Goal: Ask a question: Seek information or help from site administrators or community

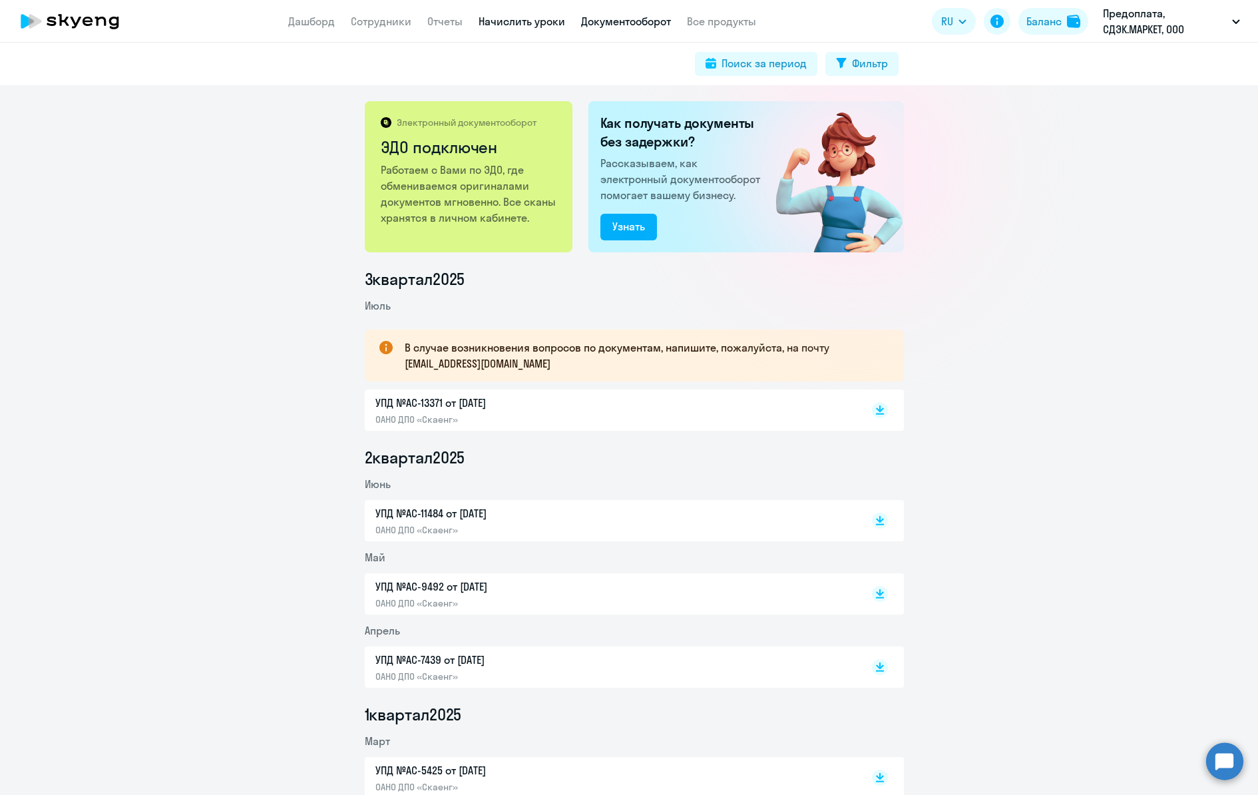
click at [508, 23] on link "Начислить уроки" at bounding box center [522, 21] width 87 height 13
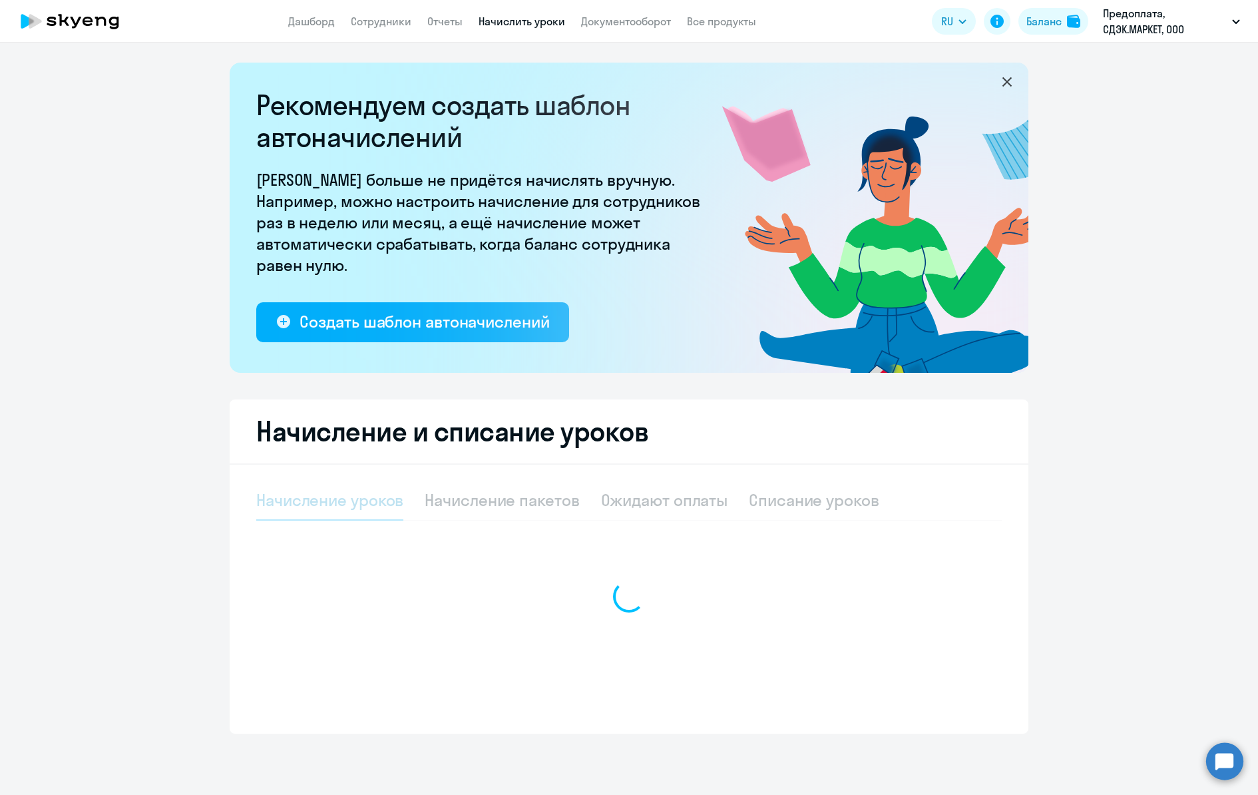
select select "10"
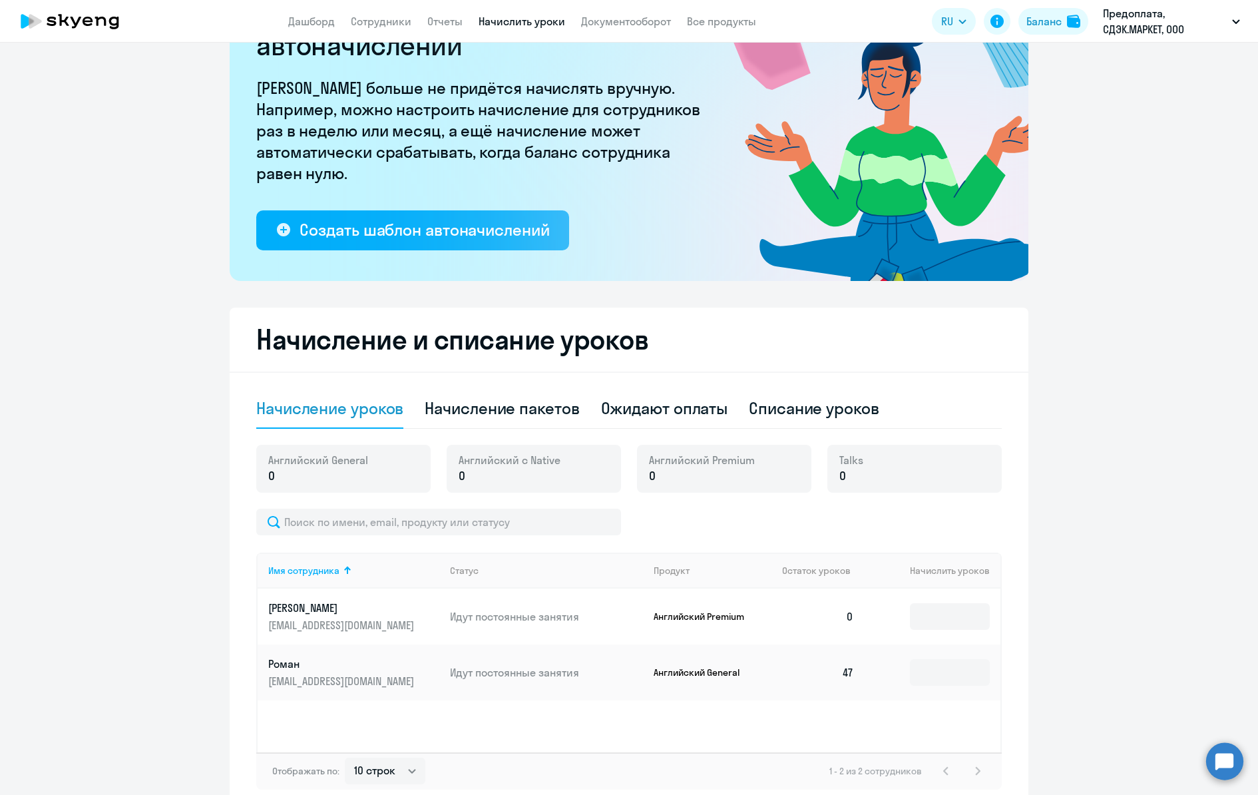
scroll to position [99, 0]
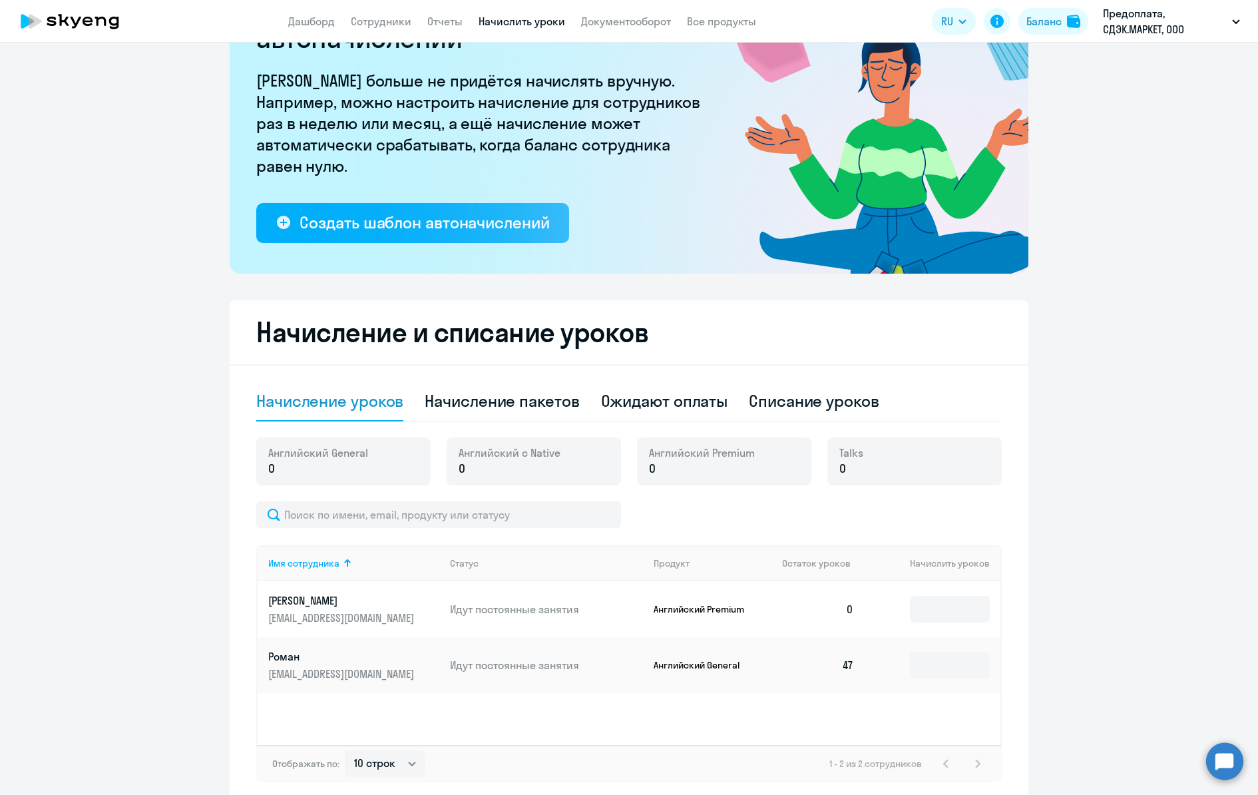
click at [648, 408] on div "Ожидают оплаты" at bounding box center [664, 400] width 127 height 21
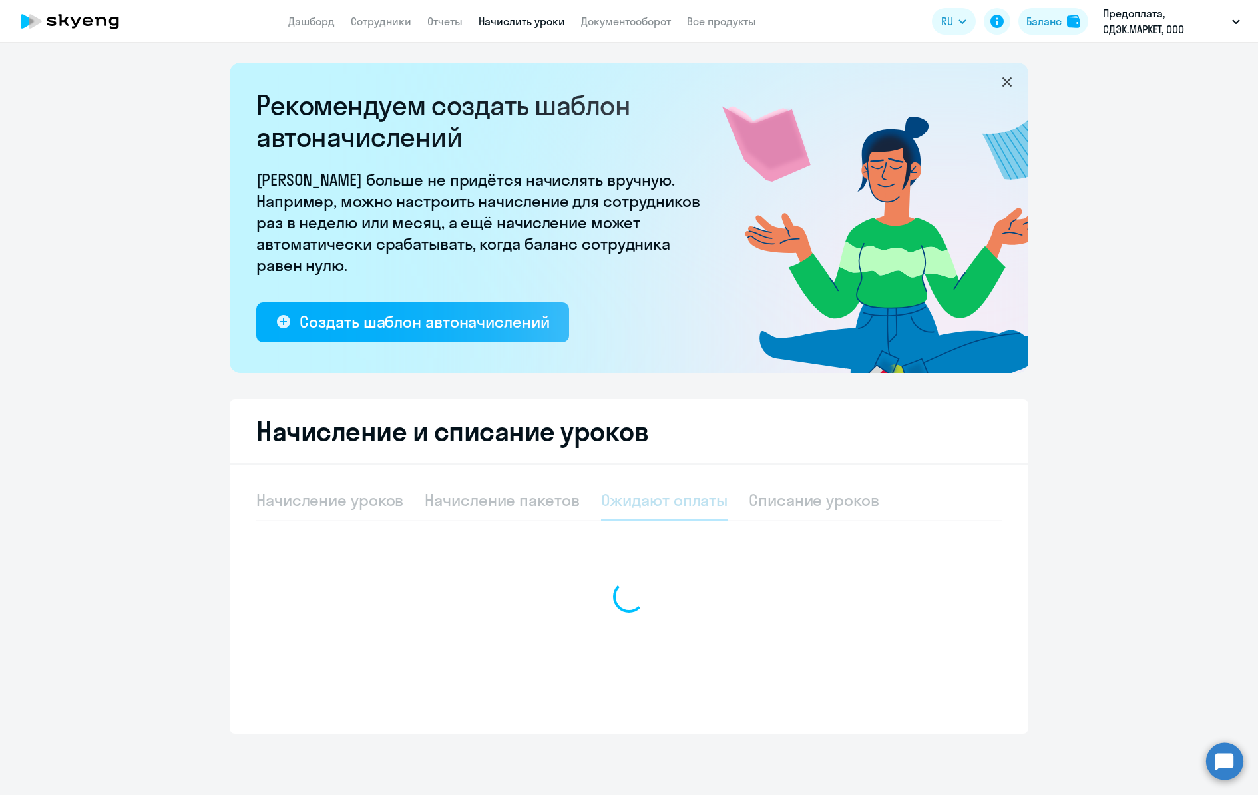
scroll to position [0, 0]
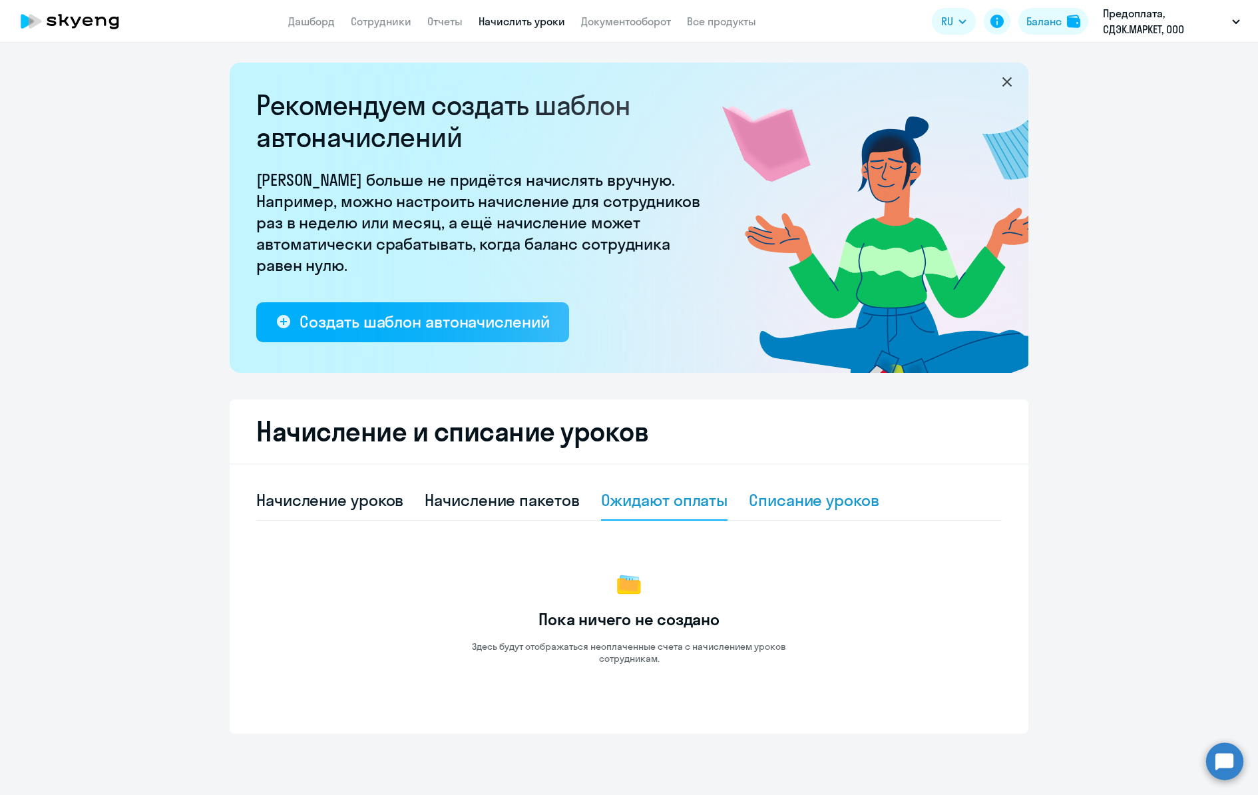
click at [798, 507] on div "Списание уроков" at bounding box center [814, 499] width 130 height 21
select select "10"
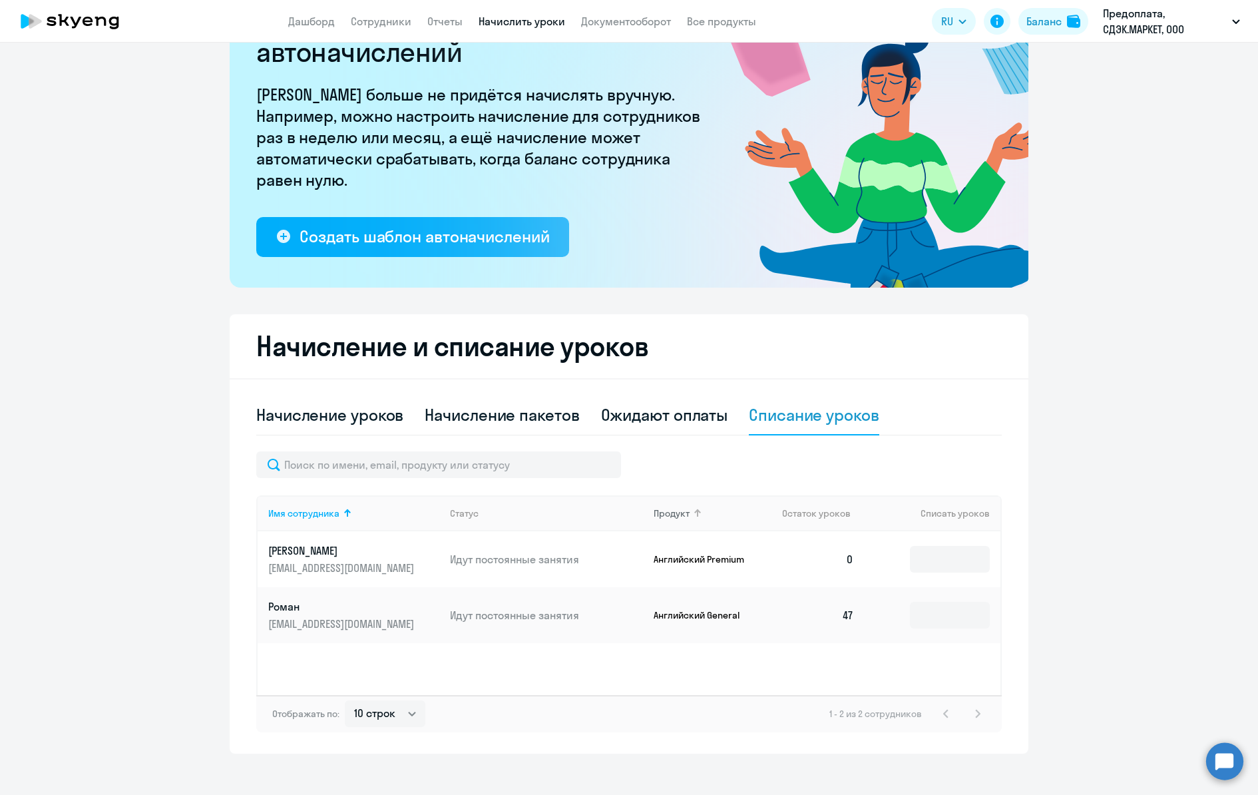
scroll to position [87, 0]
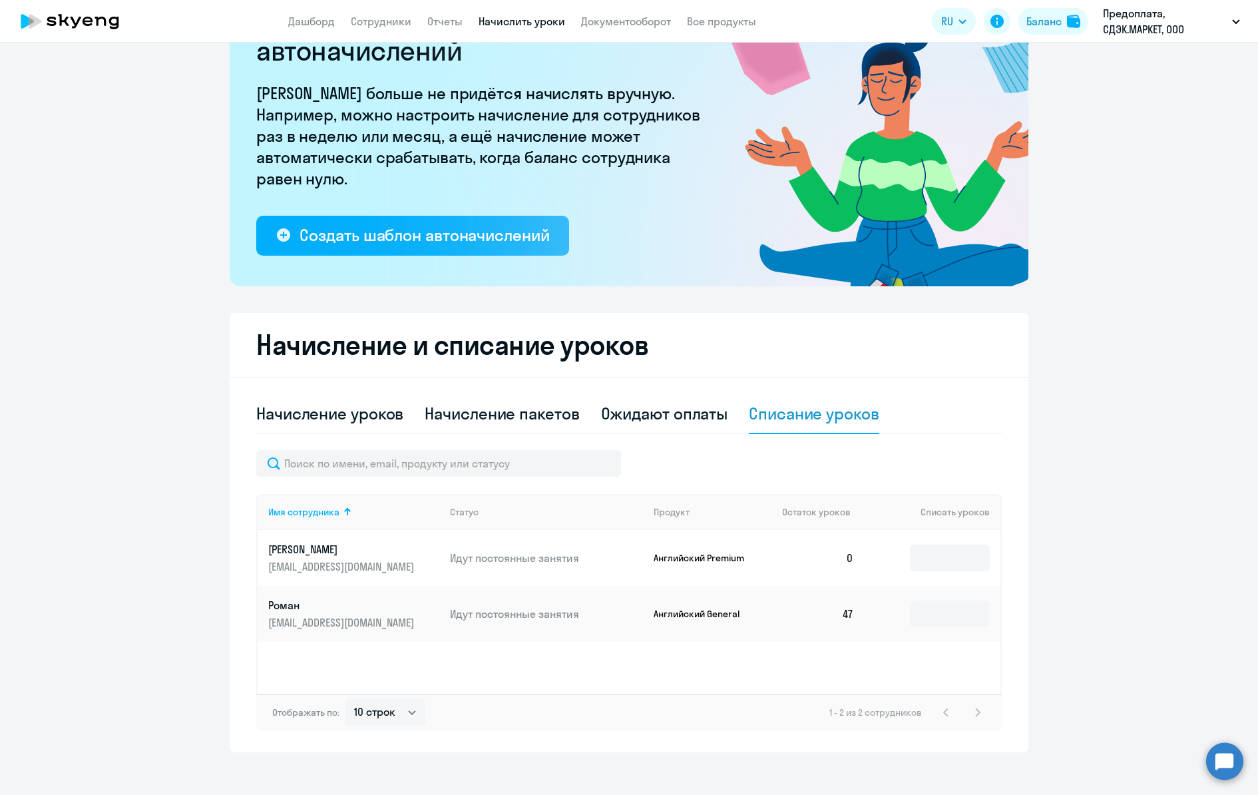
click at [971, 709] on div "1 - 2 из 2 сотрудников" at bounding box center [908, 712] width 156 height 16
drag, startPoint x: 949, startPoint y: 715, endPoint x: 802, endPoint y: 709, distance: 146.6
click at [949, 715] on div "1 - 2 из 2 сотрудников" at bounding box center [908, 712] width 156 height 16
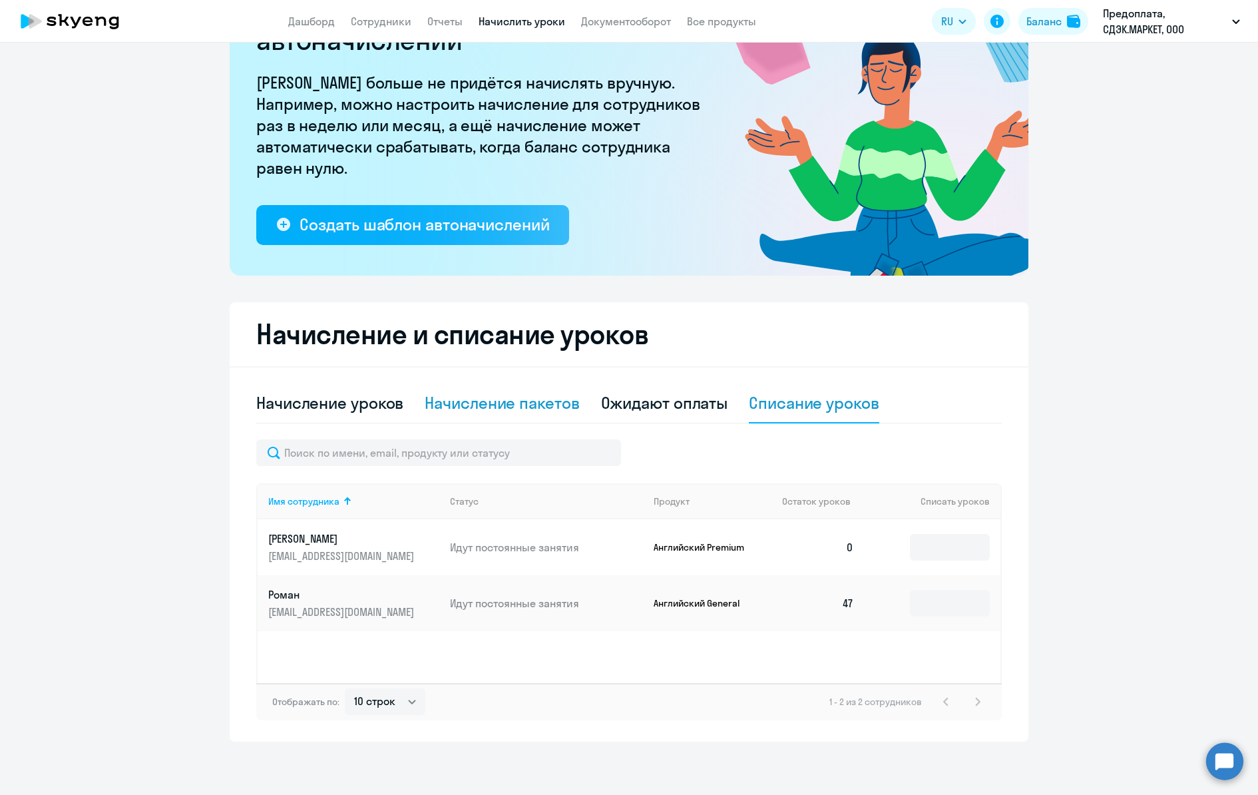
scroll to position [0, 0]
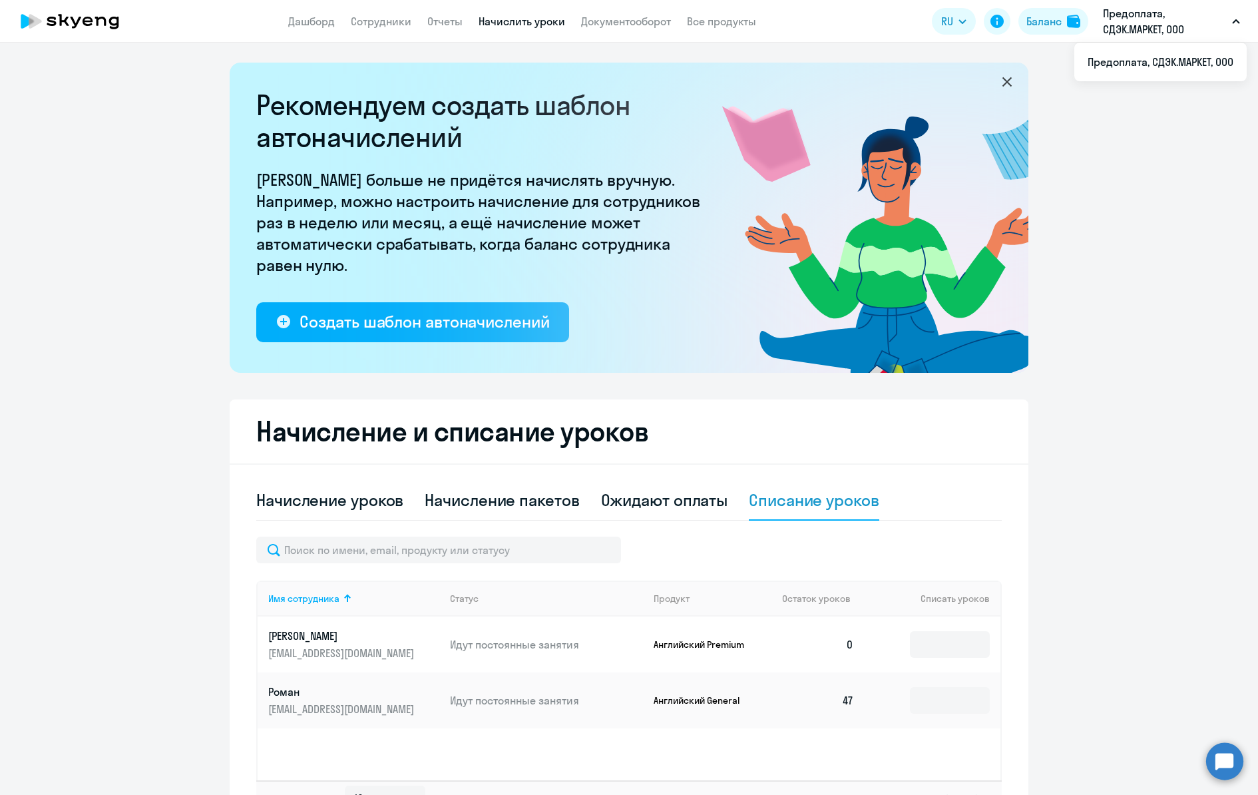
click at [1146, 19] on p "Предоплата, СДЭК.МАРКЕТ, ООО" at bounding box center [1165, 21] width 124 height 32
click at [1230, 20] on button "Предоплата, СДЭК.МАРКЕТ, ООО" at bounding box center [1171, 21] width 150 height 32
click at [359, 23] on link "Сотрудники" at bounding box center [381, 21] width 61 height 13
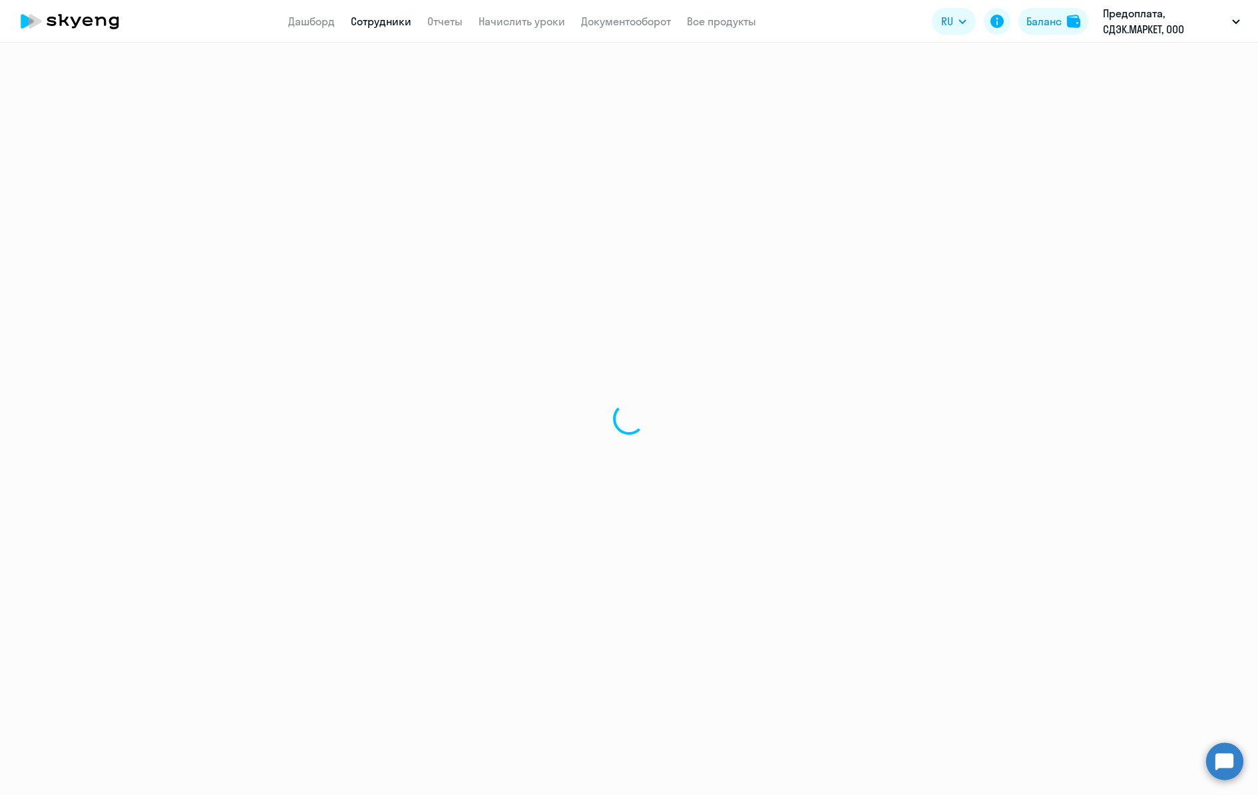
select select "30"
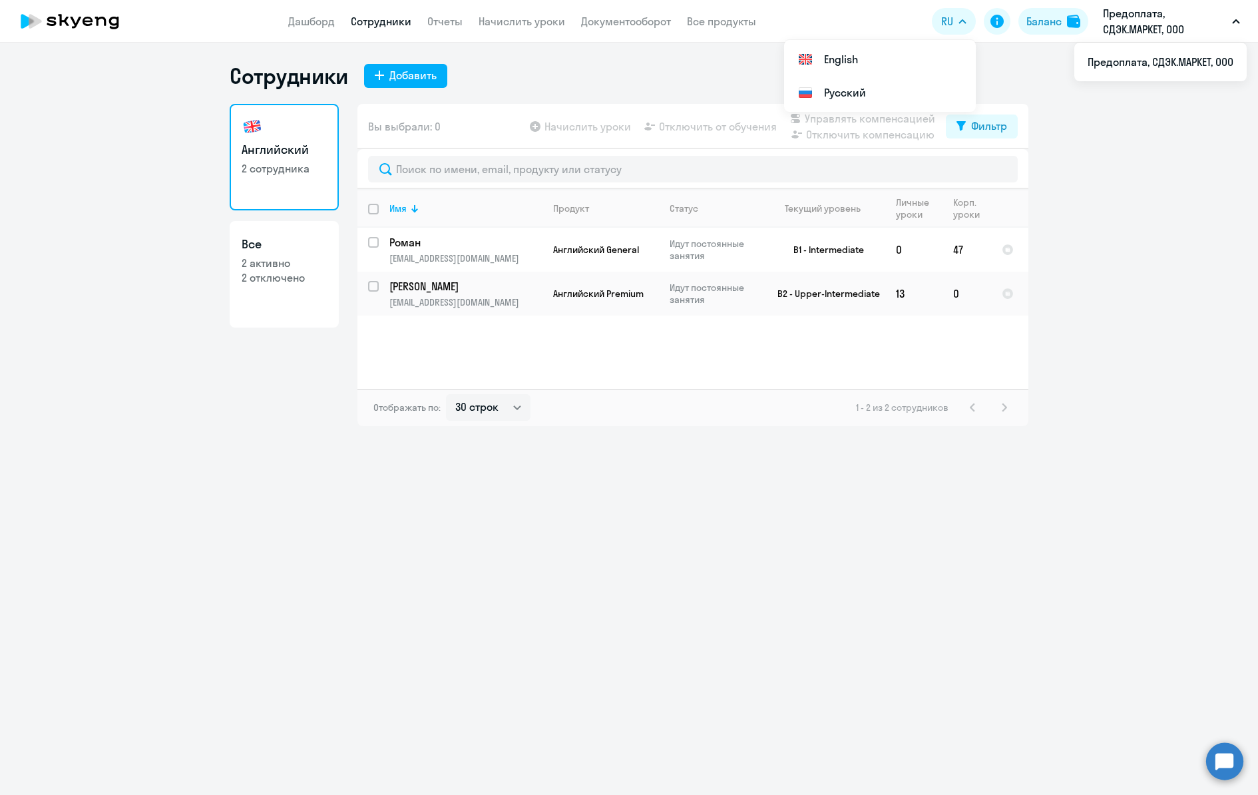
click at [1141, 23] on p "Предоплата, СДЭК.МАРКЕТ, ООО" at bounding box center [1165, 21] width 124 height 32
click at [1237, 23] on icon "button" at bounding box center [1236, 21] width 8 height 5
click at [1152, 56] on li "Предоплата, СДЭК.МАРКЕТ, ООО" at bounding box center [1160, 61] width 172 height 33
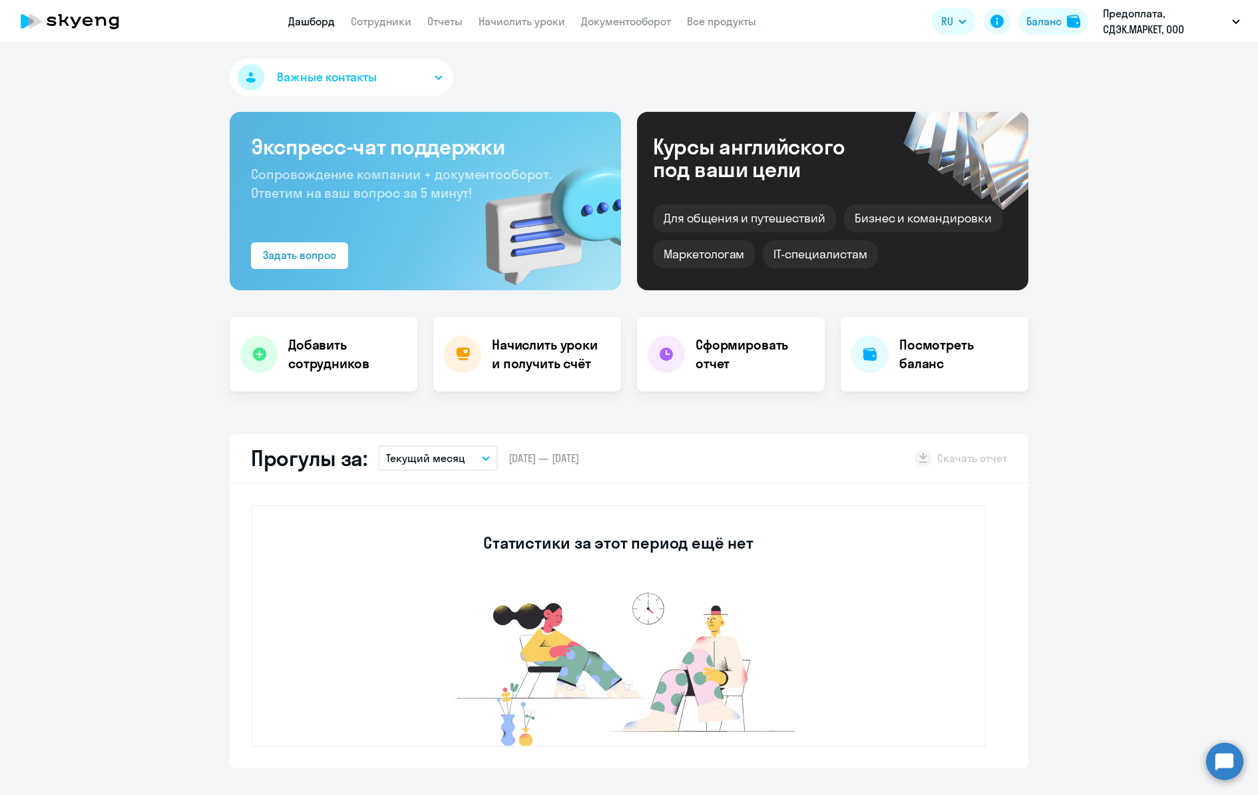
select select "30"
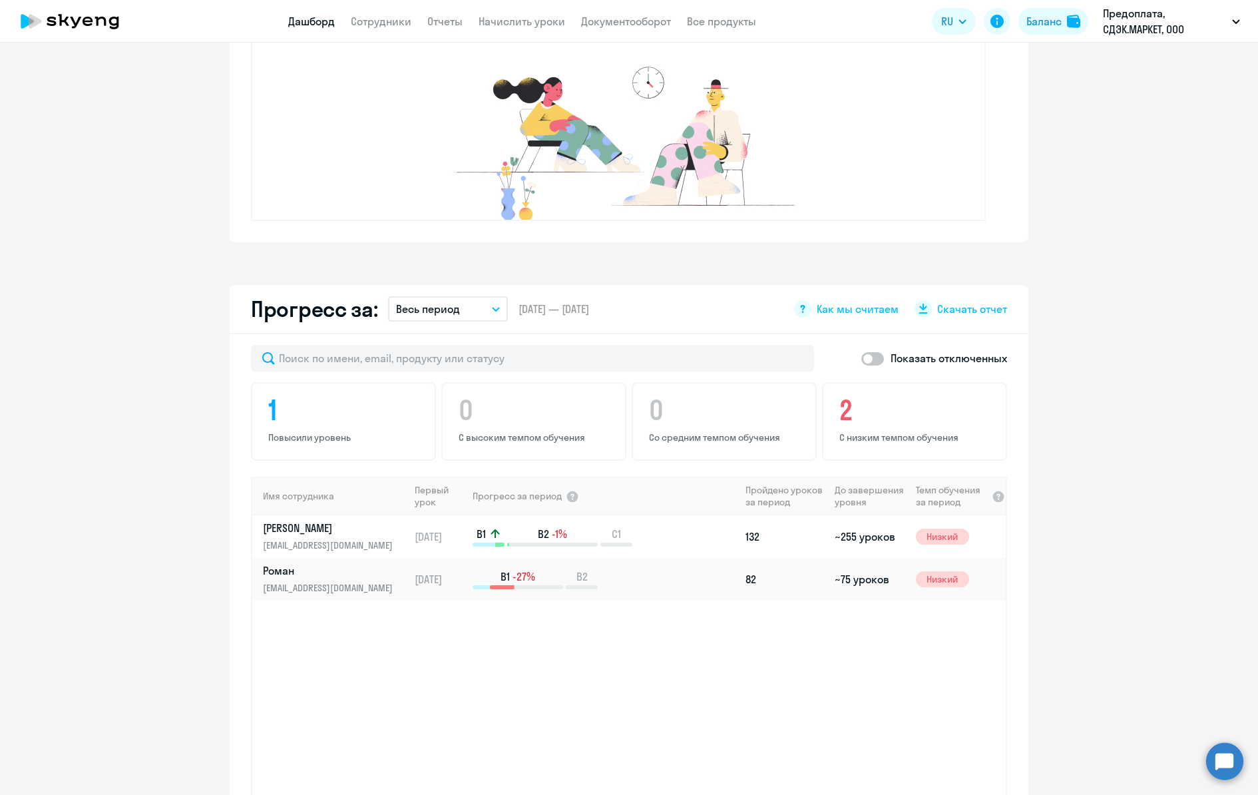
scroll to position [555, 0]
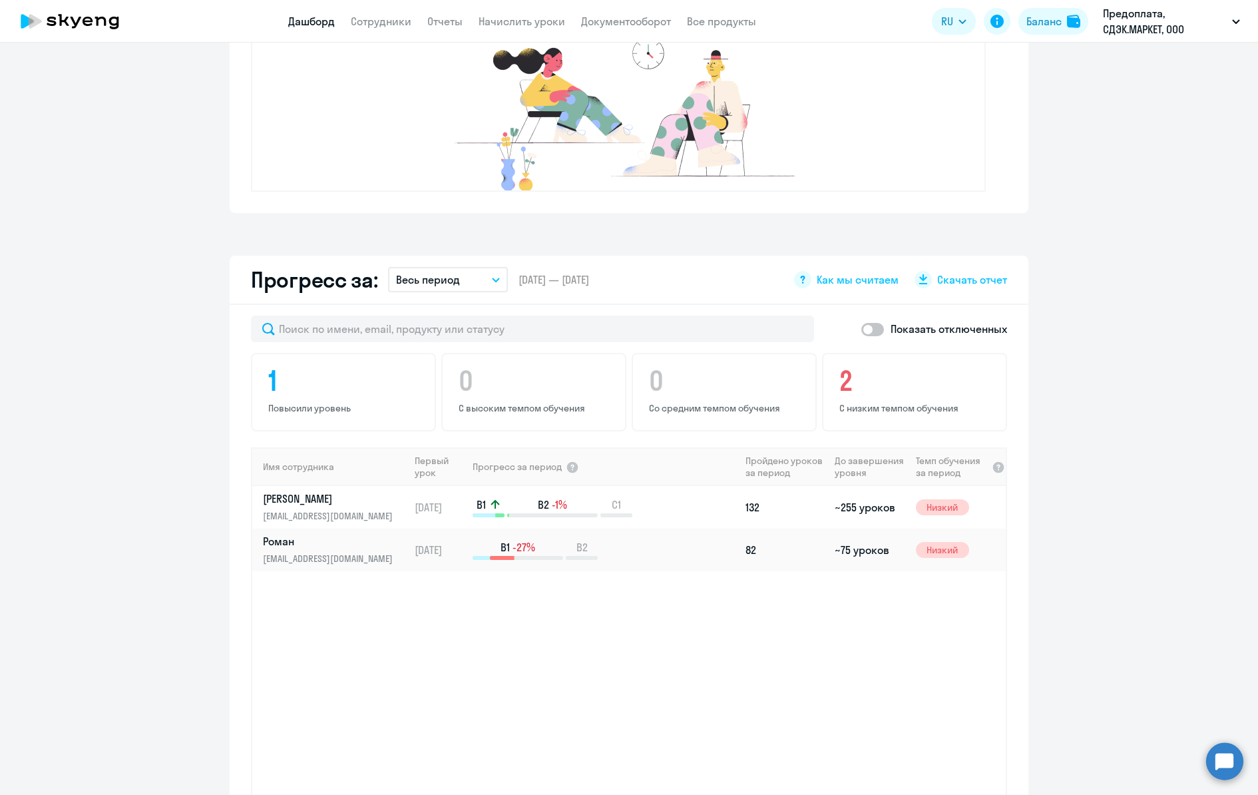
click at [872, 330] on span at bounding box center [872, 329] width 23 height 13
click at [861, 330] on input "checkbox" at bounding box center [861, 329] width 1 height 1
checkbox input "true"
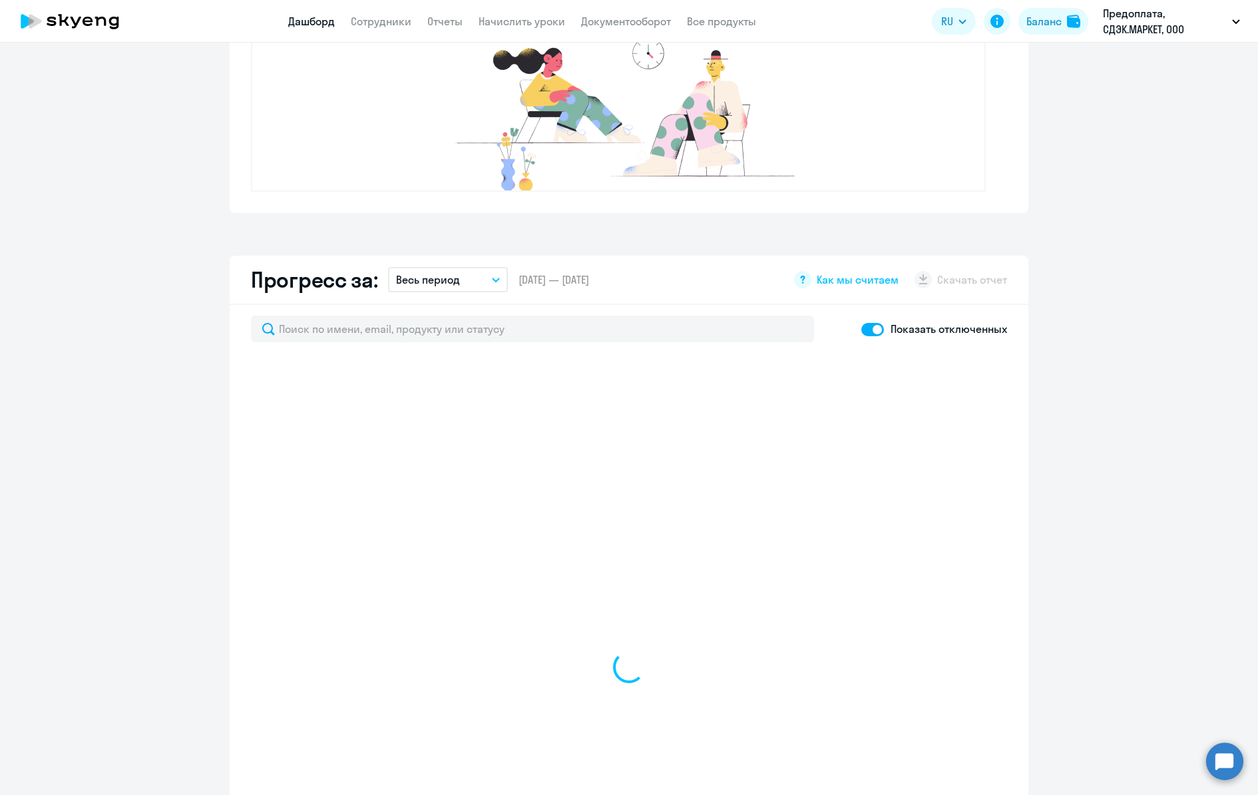
select select "30"
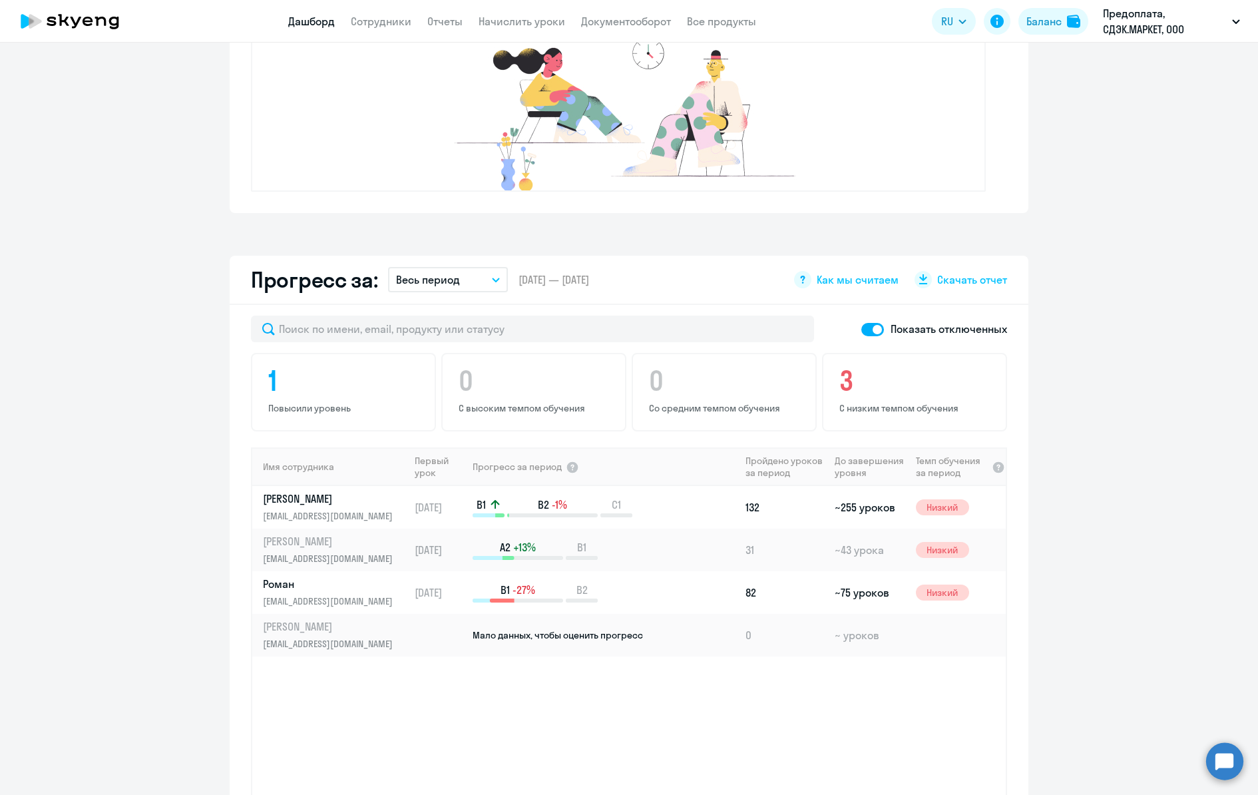
click at [872, 330] on span at bounding box center [872, 329] width 23 height 13
click at [861, 330] on input "checkbox" at bounding box center [861, 329] width 1 height 1
checkbox input "false"
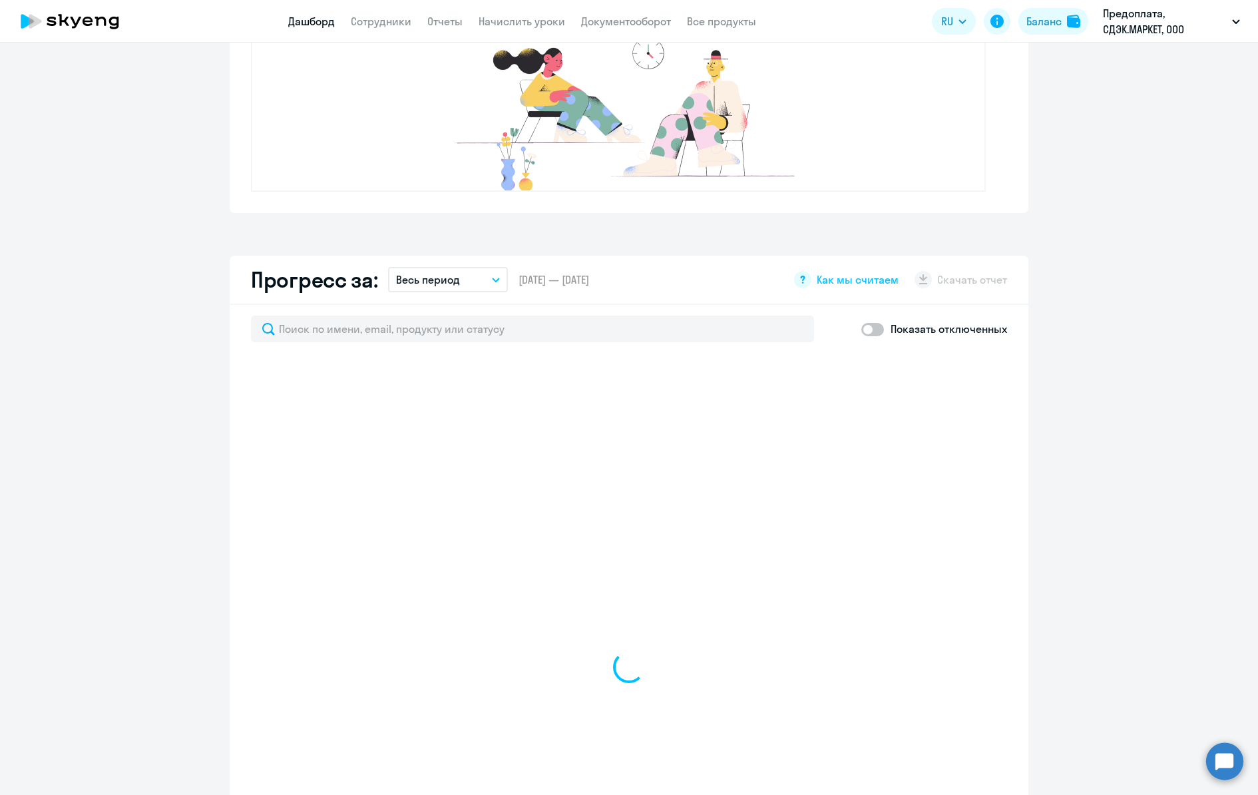
select select "30"
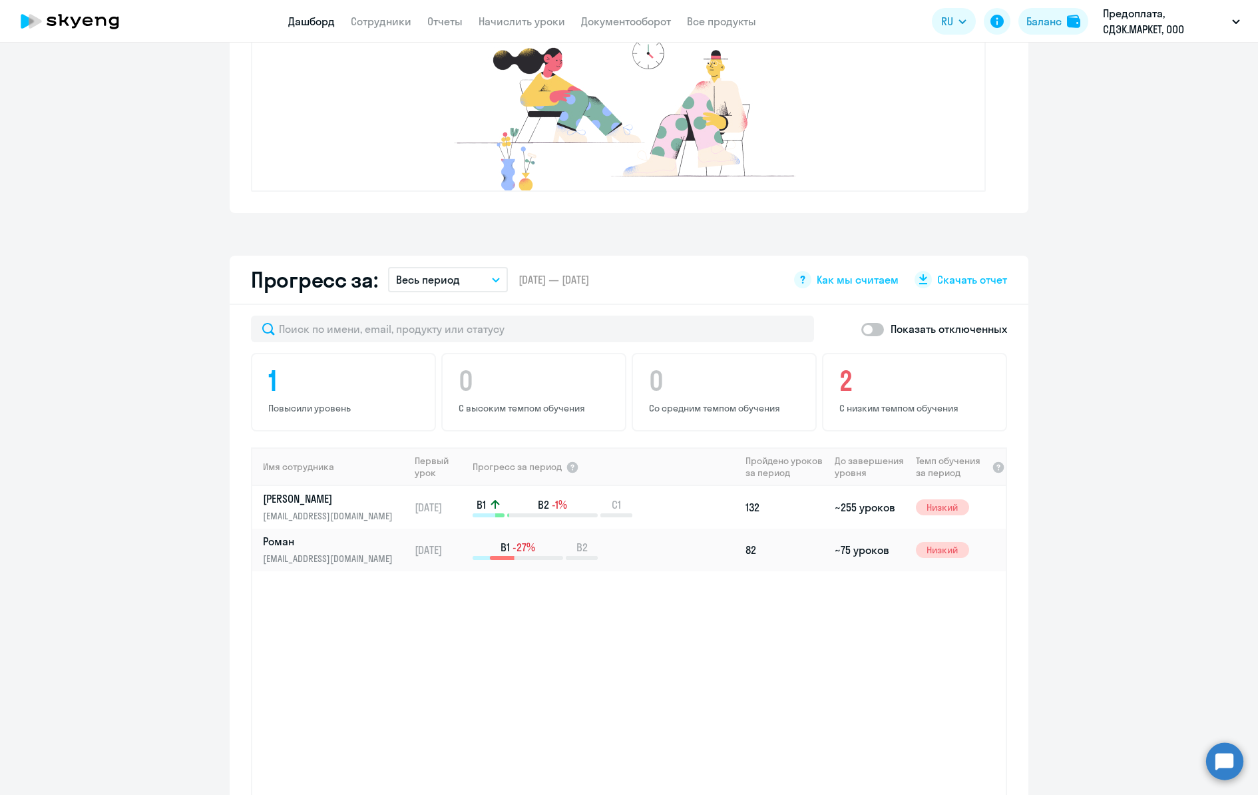
scroll to position [554, 0]
click at [382, 27] on link "Сотрудники" at bounding box center [381, 21] width 61 height 13
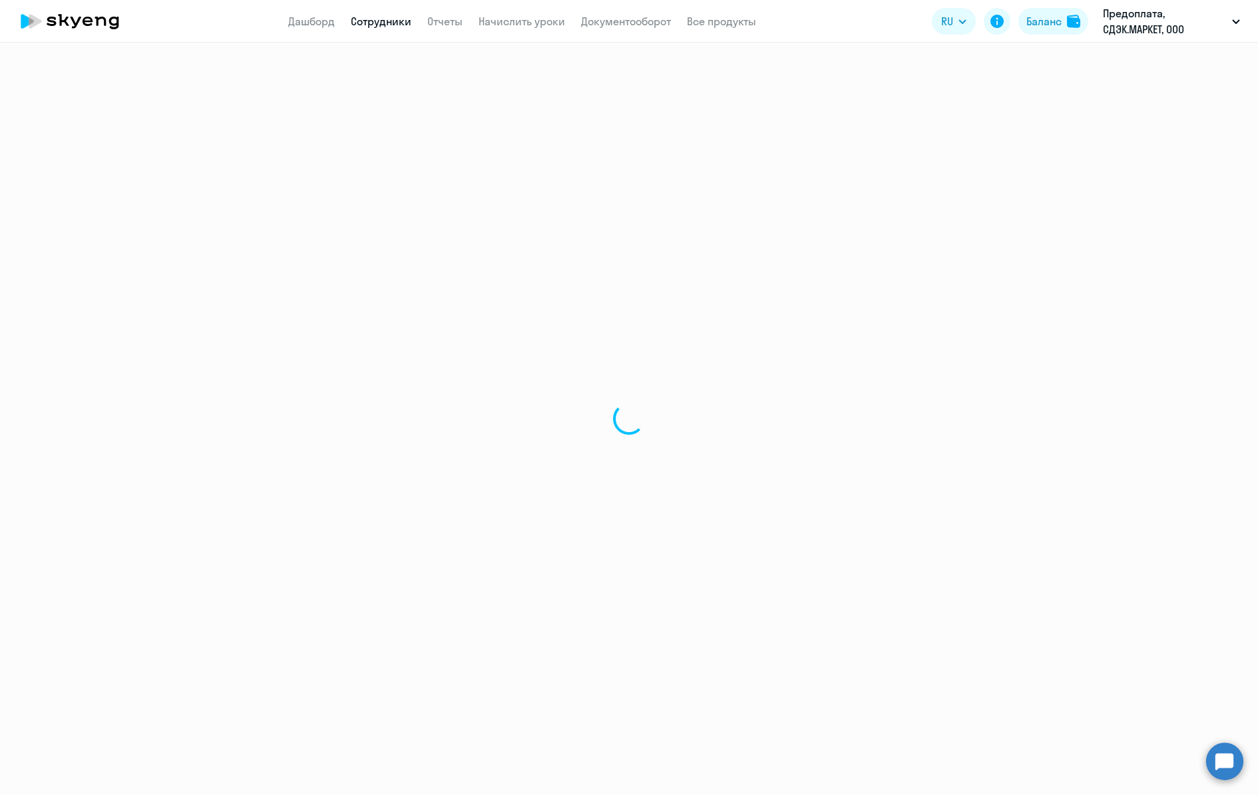
select select "30"
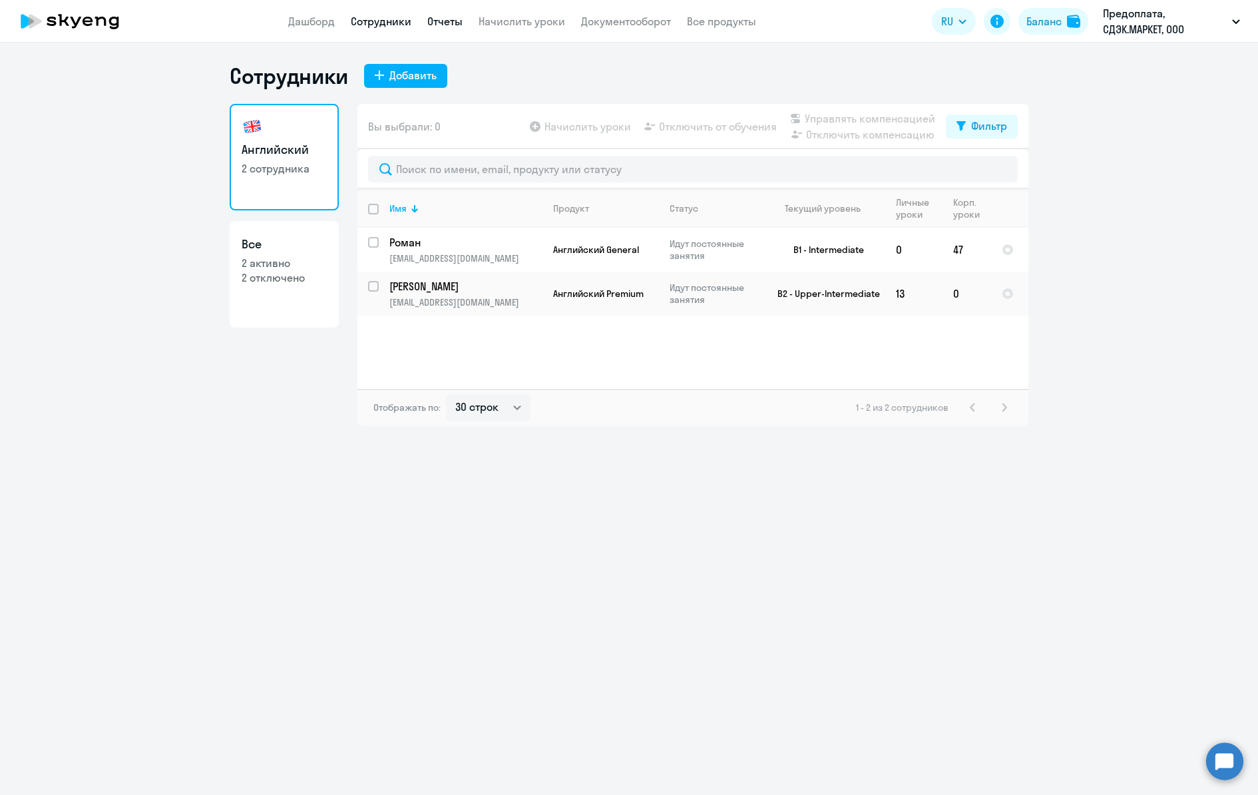
click at [441, 22] on link "Отчеты" at bounding box center [444, 21] width 35 height 13
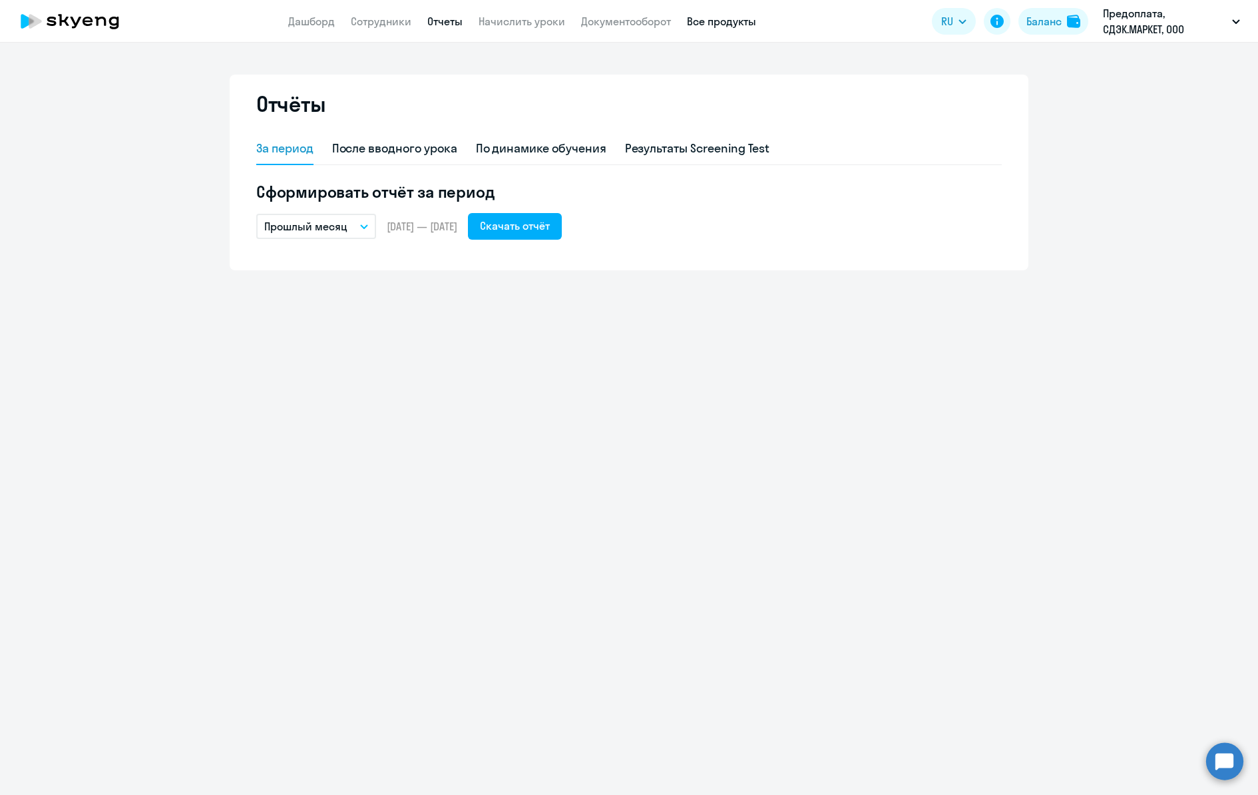
click at [720, 21] on link "Все продукты" at bounding box center [721, 21] width 69 height 13
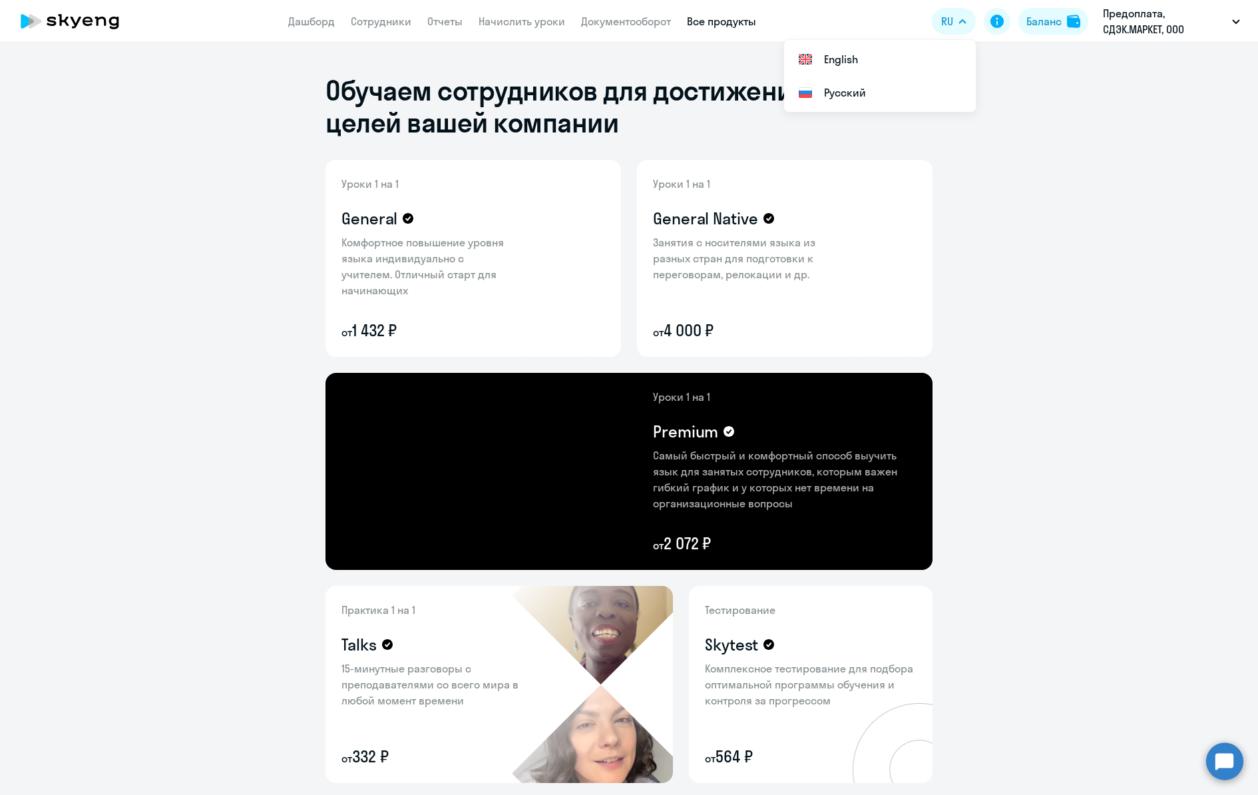
click at [1232, 760] on circle at bounding box center [1224, 760] width 37 height 37
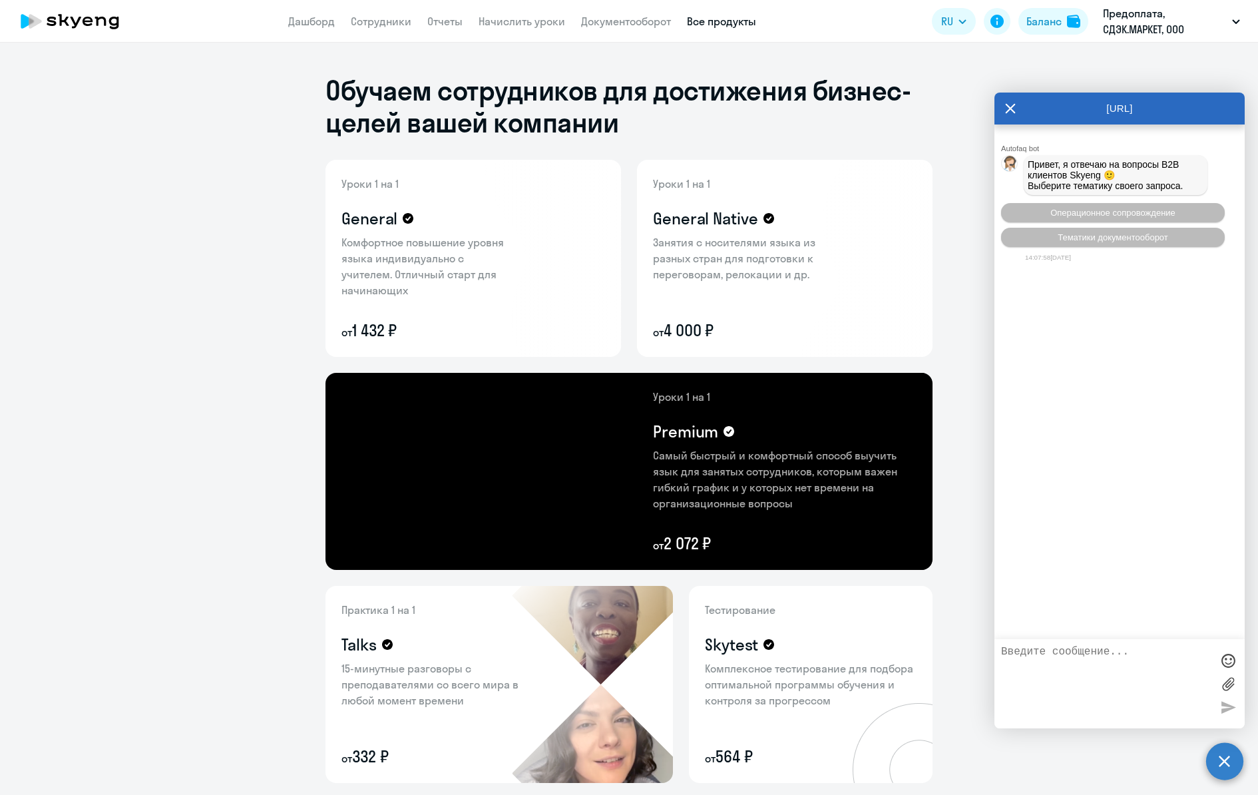
type textarea "Д"
type textarea "Добрый день. Сориентируйте пожалуйста, у нас висит 34 000 руб без закрывающих д…"
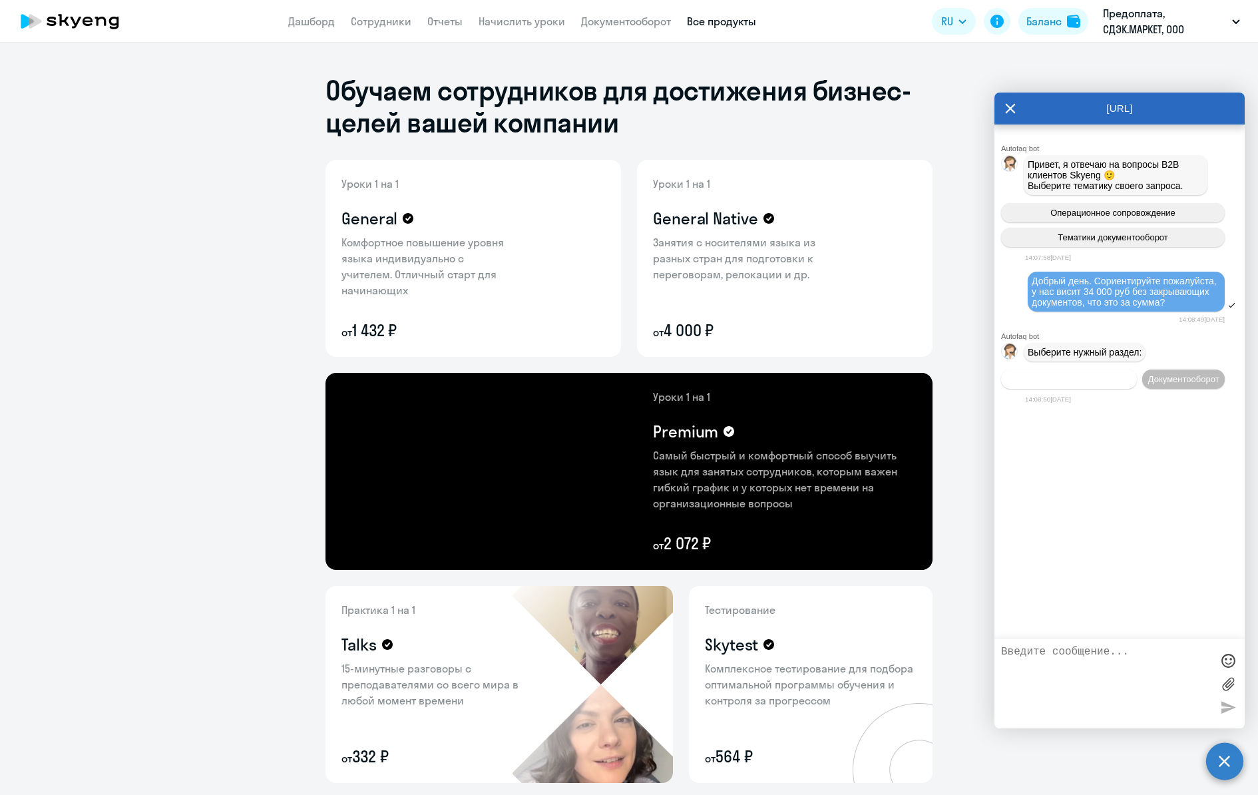
click at [1108, 384] on span "Операционное сопровождение" at bounding box center [1069, 379] width 125 height 10
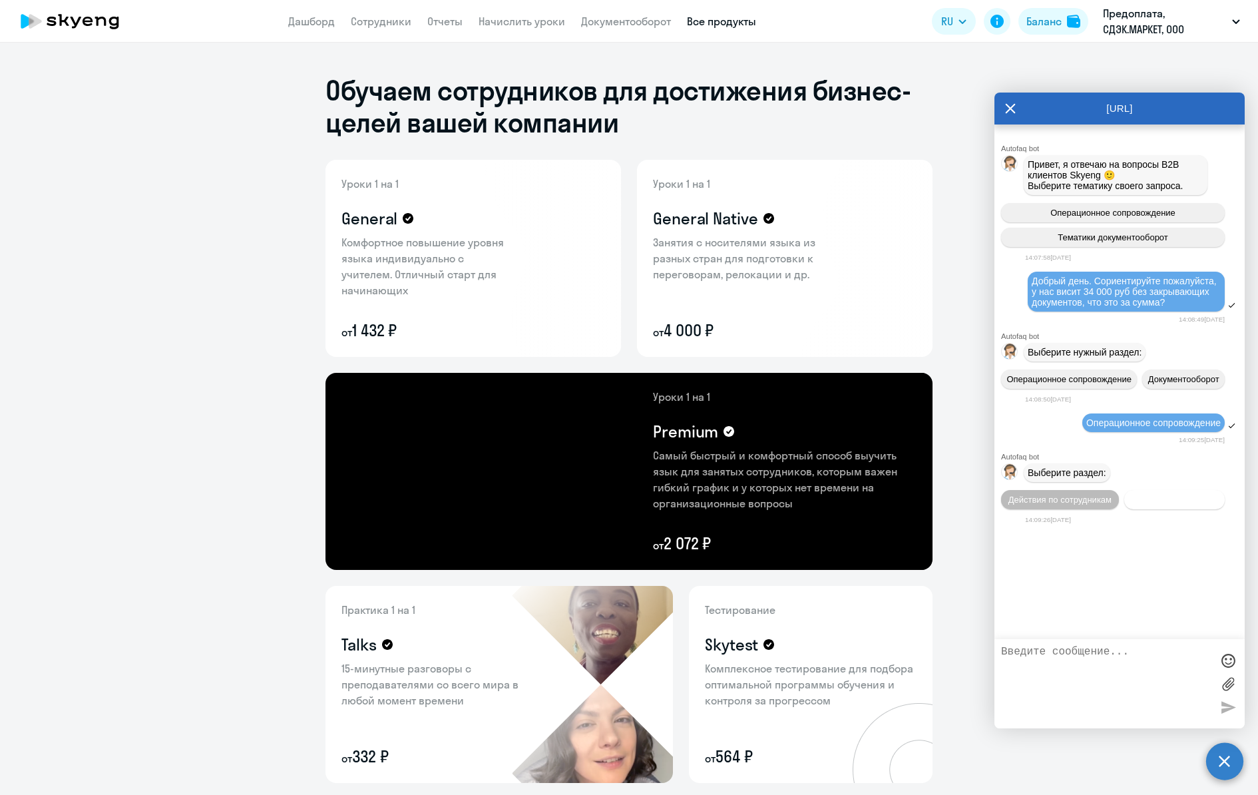
click at [1166, 505] on span "Действия с балансом" at bounding box center [1174, 500] width 87 height 10
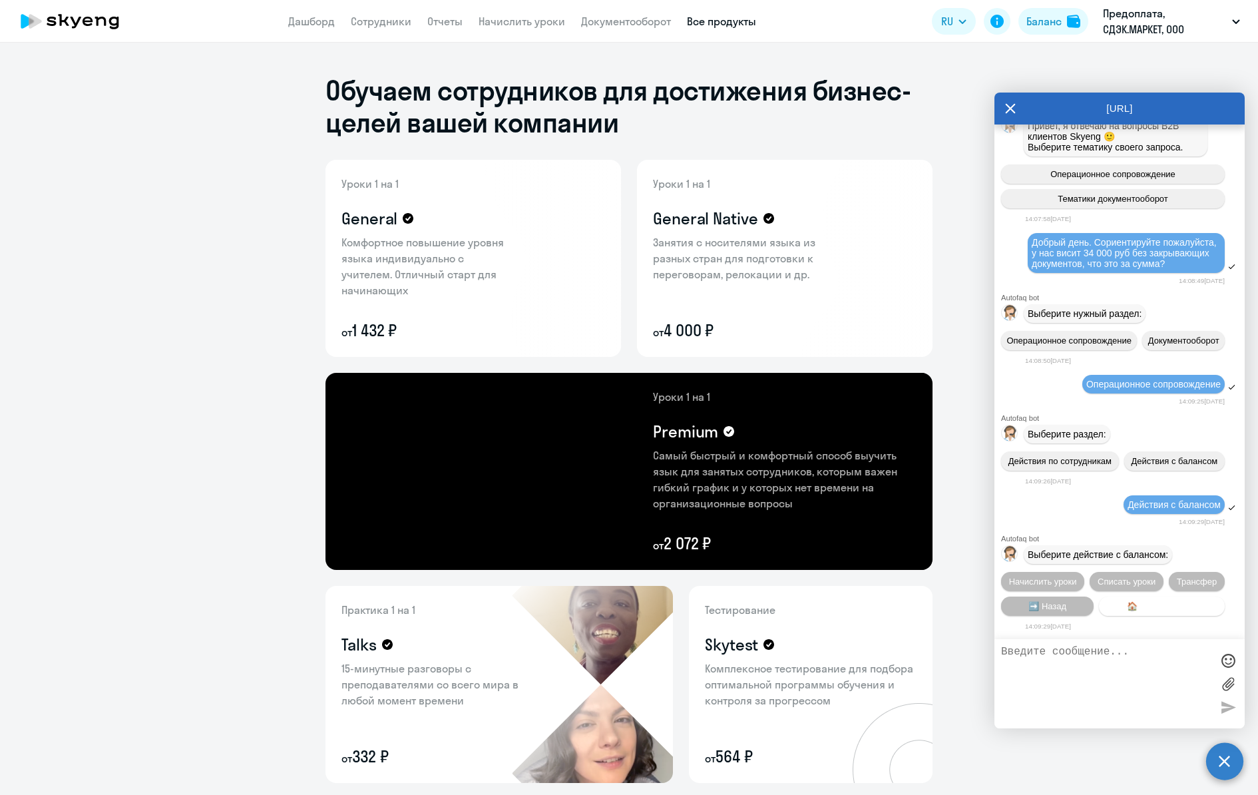
click at [1142, 604] on span "🏠 Главное меню" at bounding box center [1162, 606] width 71 height 10
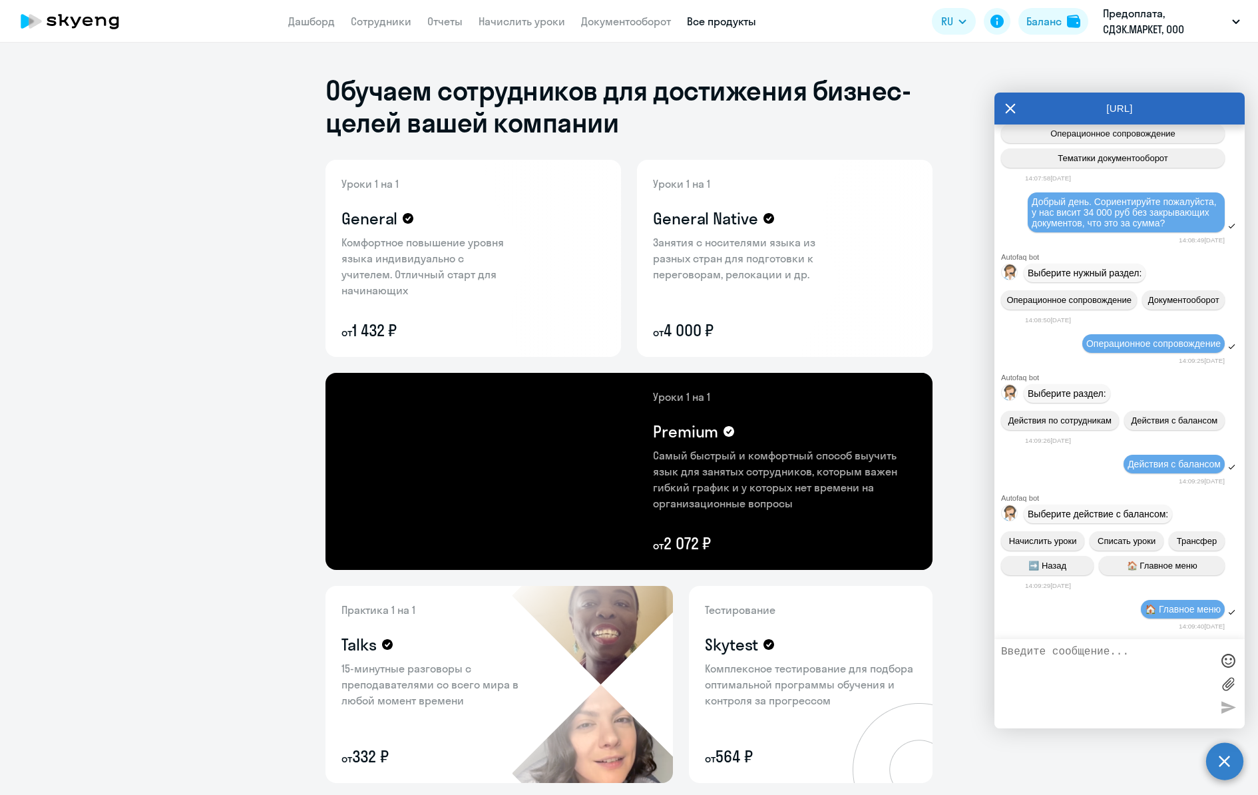
scroll to position [273, 0]
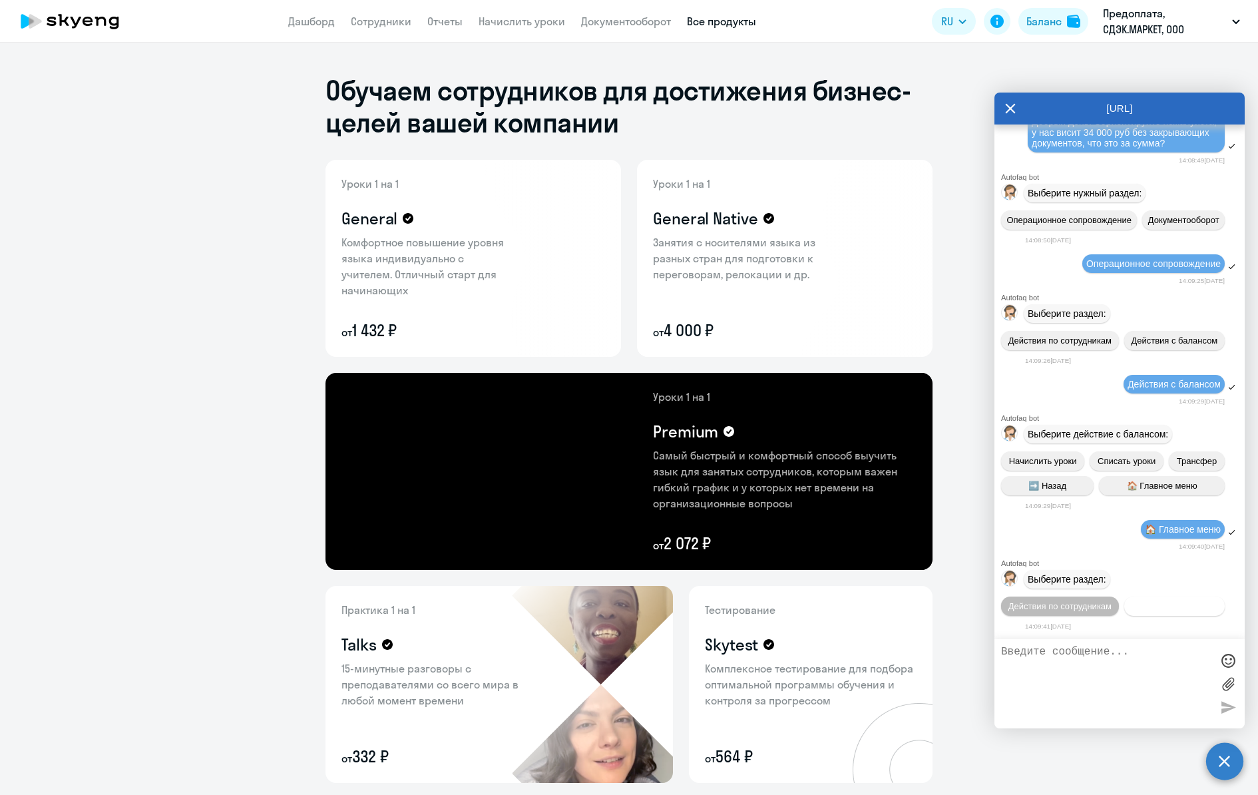
click at [1131, 604] on span "Действия с балансом" at bounding box center [1174, 606] width 87 height 10
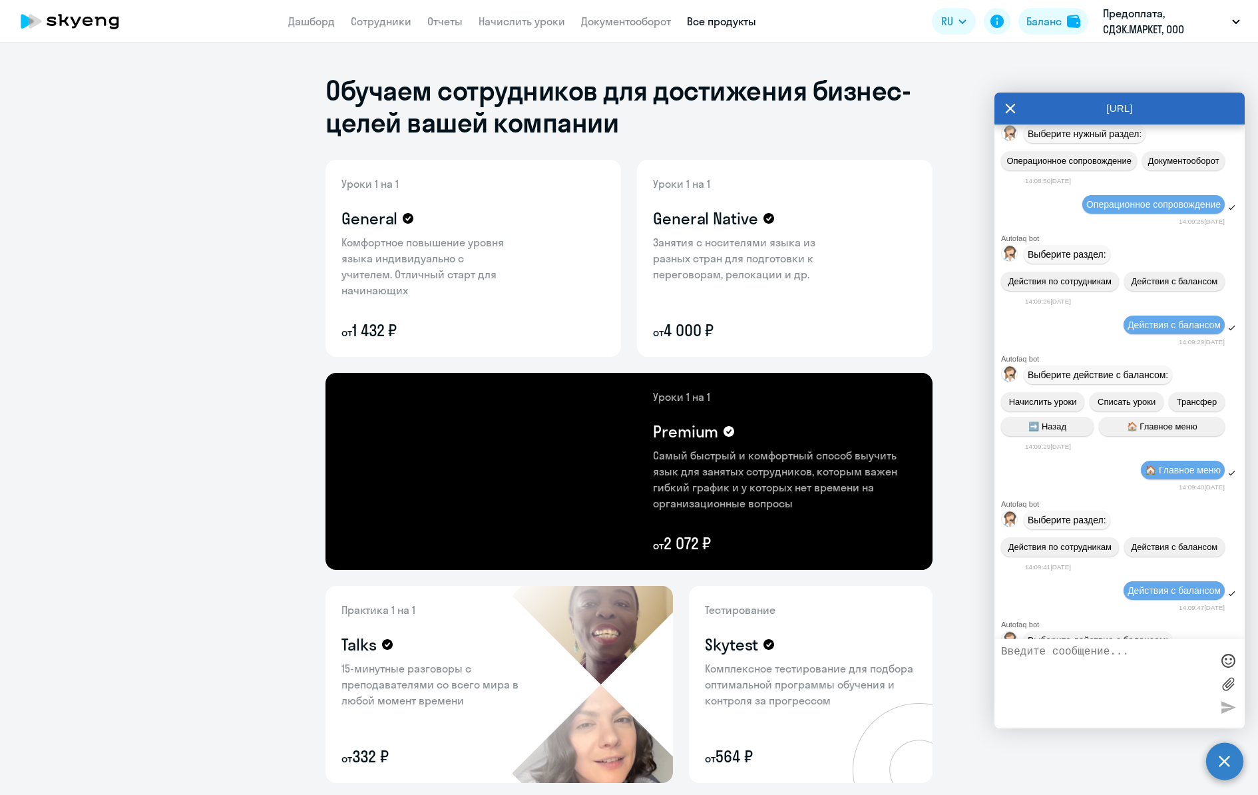
scroll to position [0, 0]
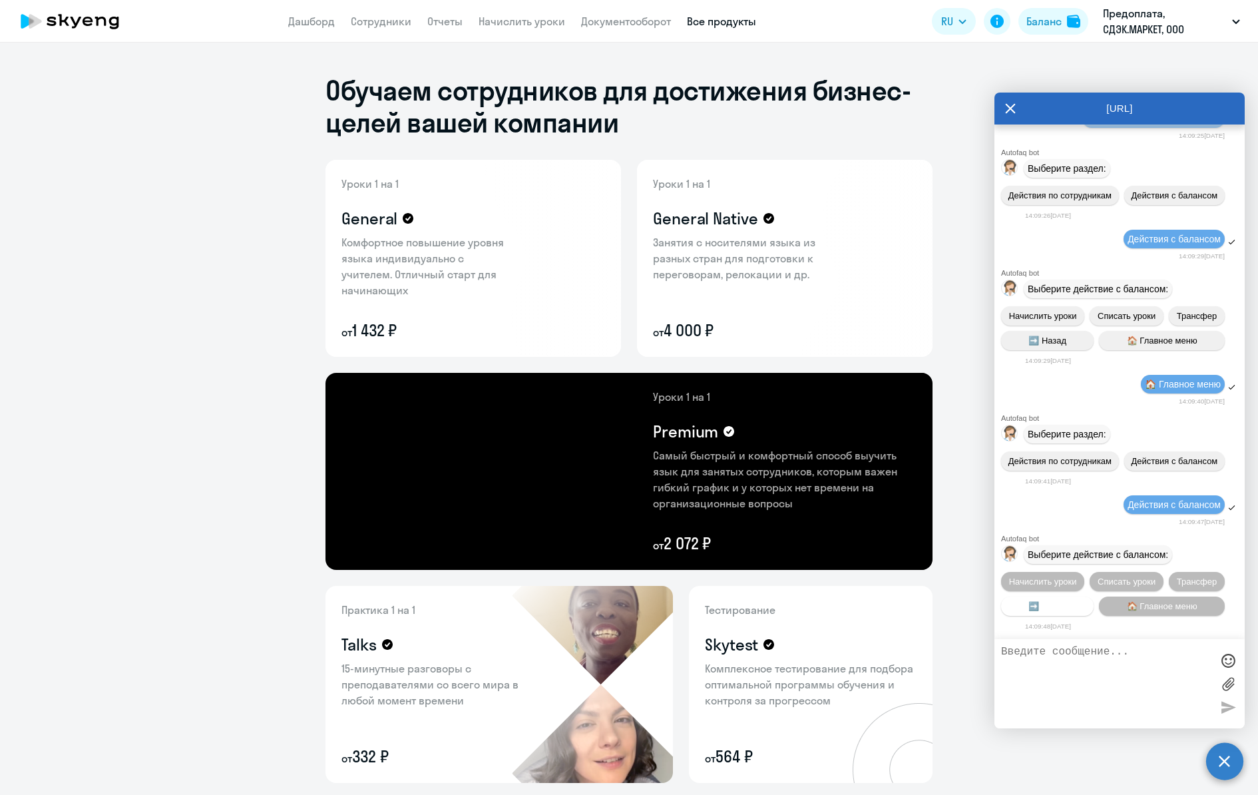
click at [1061, 608] on span "➡️ Назад" at bounding box center [1048, 606] width 38 height 10
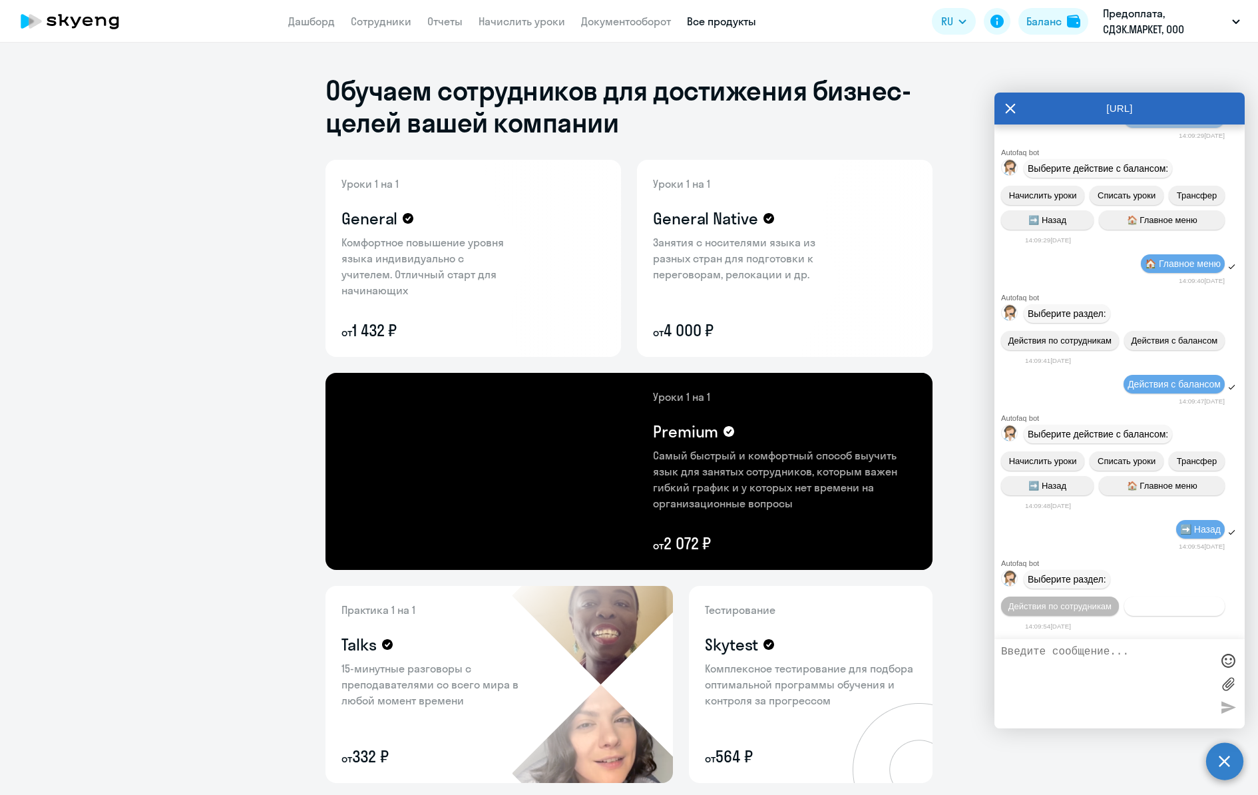
scroll to position [575, 0]
click at [1093, 666] on textarea at bounding box center [1106, 684] width 210 height 76
type textarea "заново"
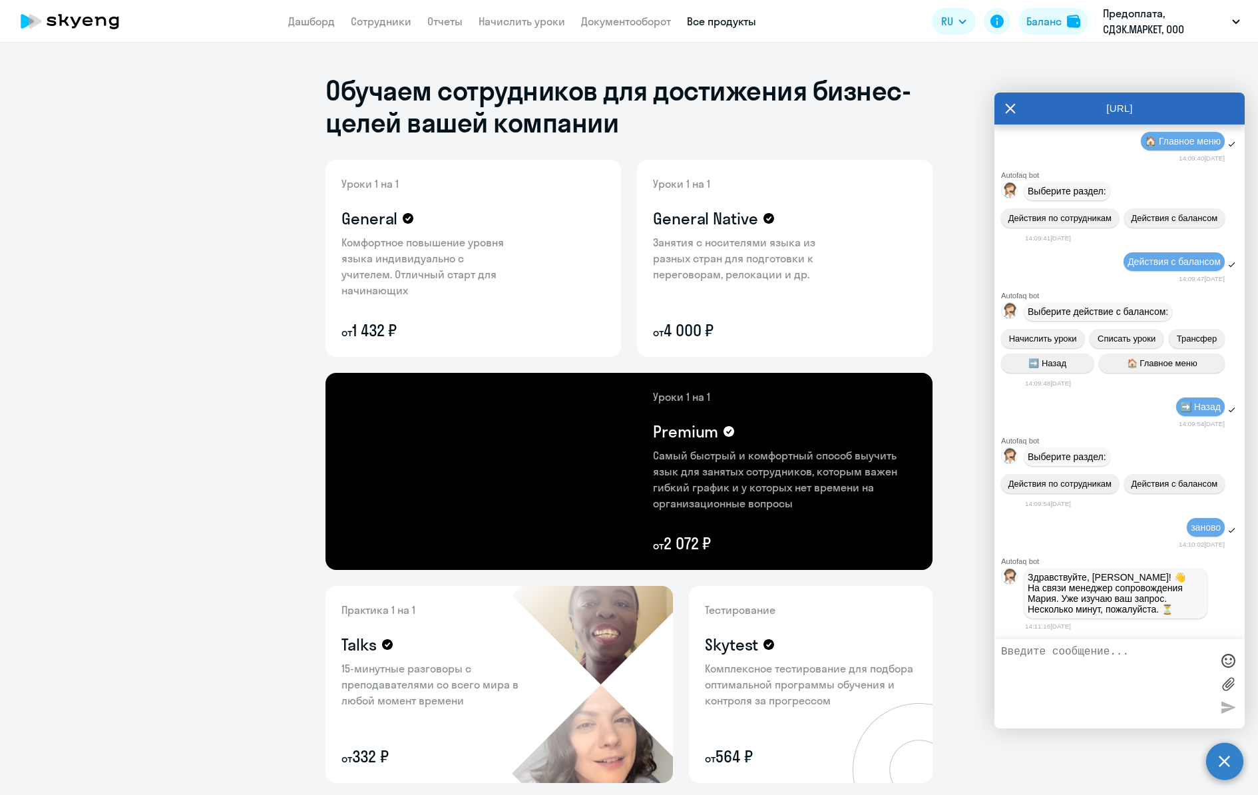
scroll to position [792, 0]
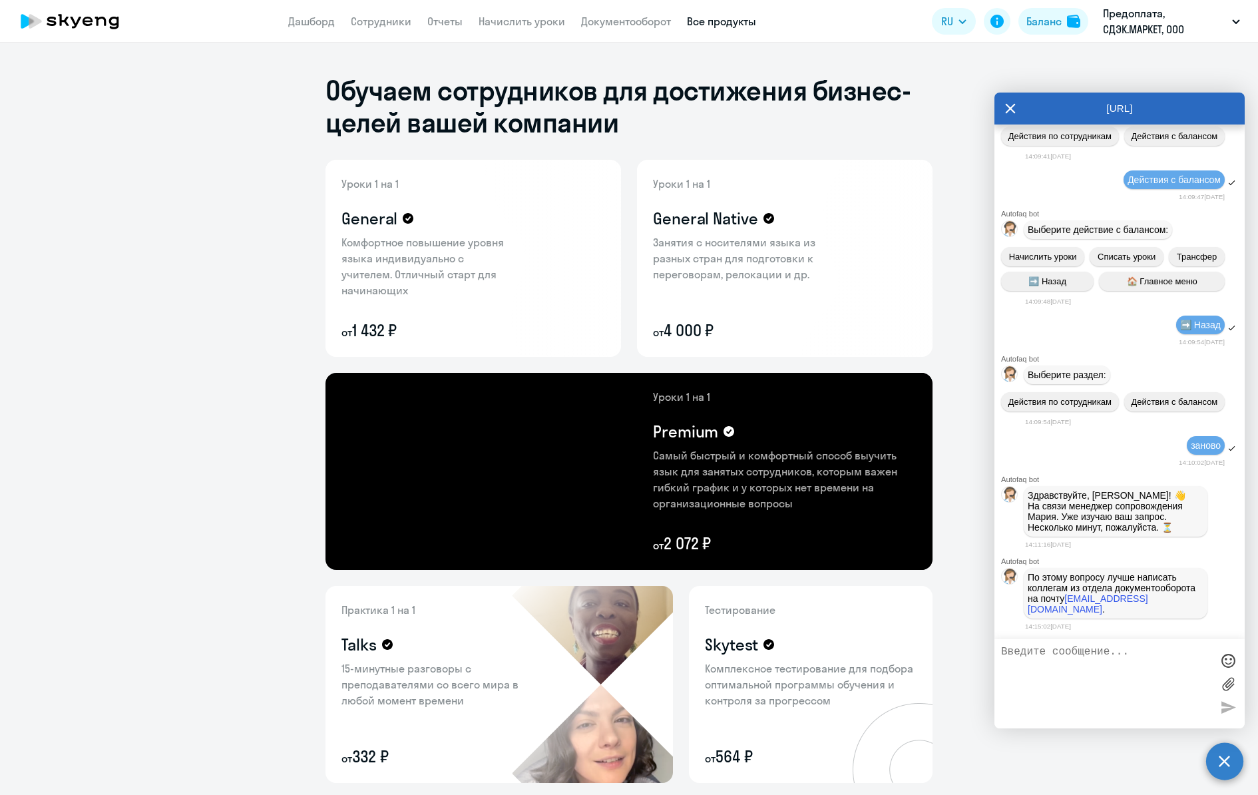
click at [1017, 111] on div "[URL]" at bounding box center [1120, 109] width 250 height 32
click at [1014, 109] on icon at bounding box center [1010, 109] width 11 height 32
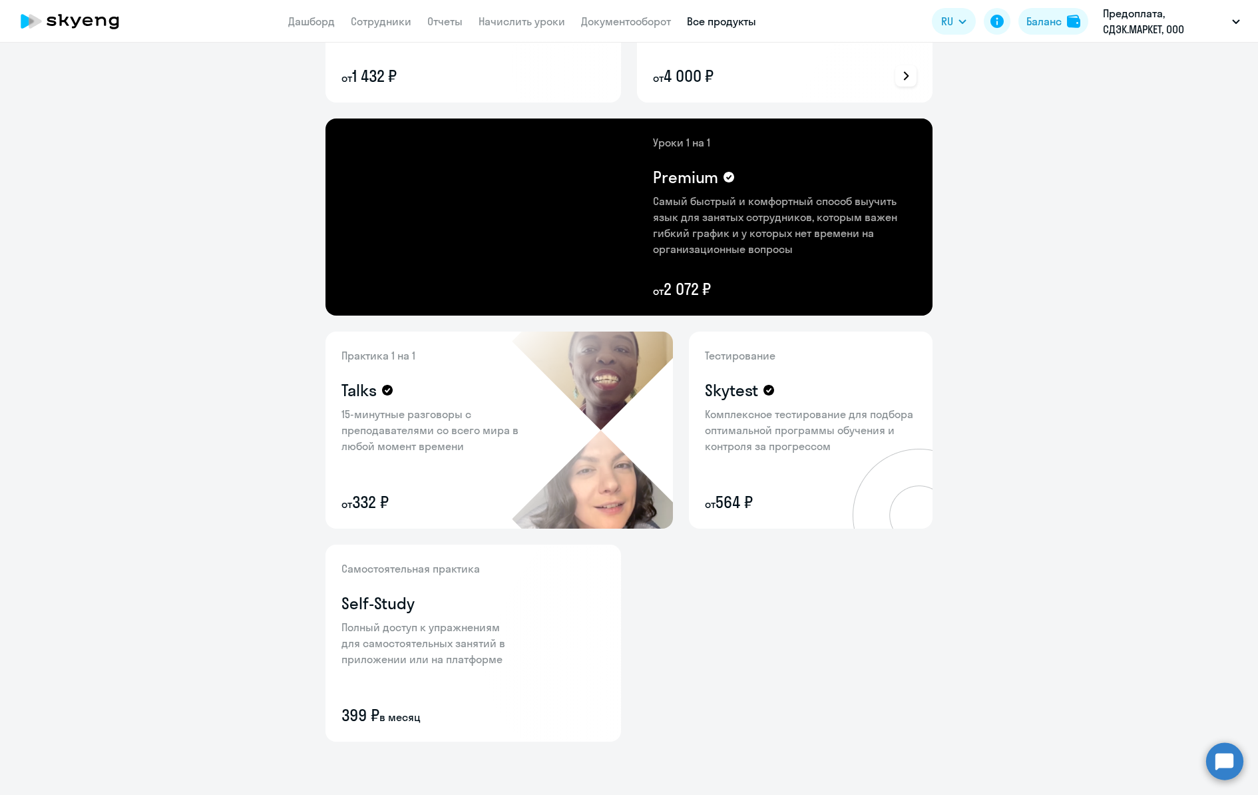
scroll to position [0, 0]
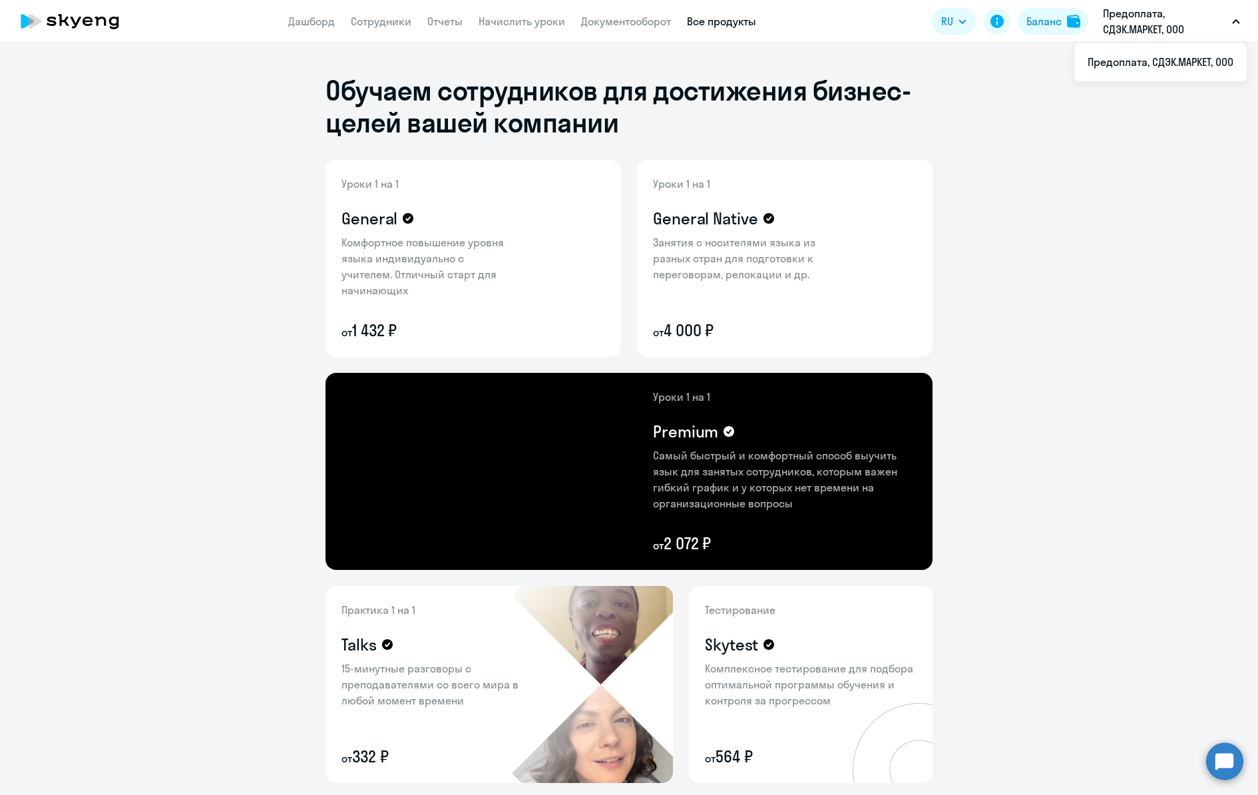
click at [1073, 135] on ng-component "Обучаем сотрудников для достижения бизнес-целей вашей компании Уроки 1 на 1 Gen…" at bounding box center [629, 546] width 1258 height 1007
click at [1236, 769] on circle at bounding box center [1224, 760] width 37 height 37
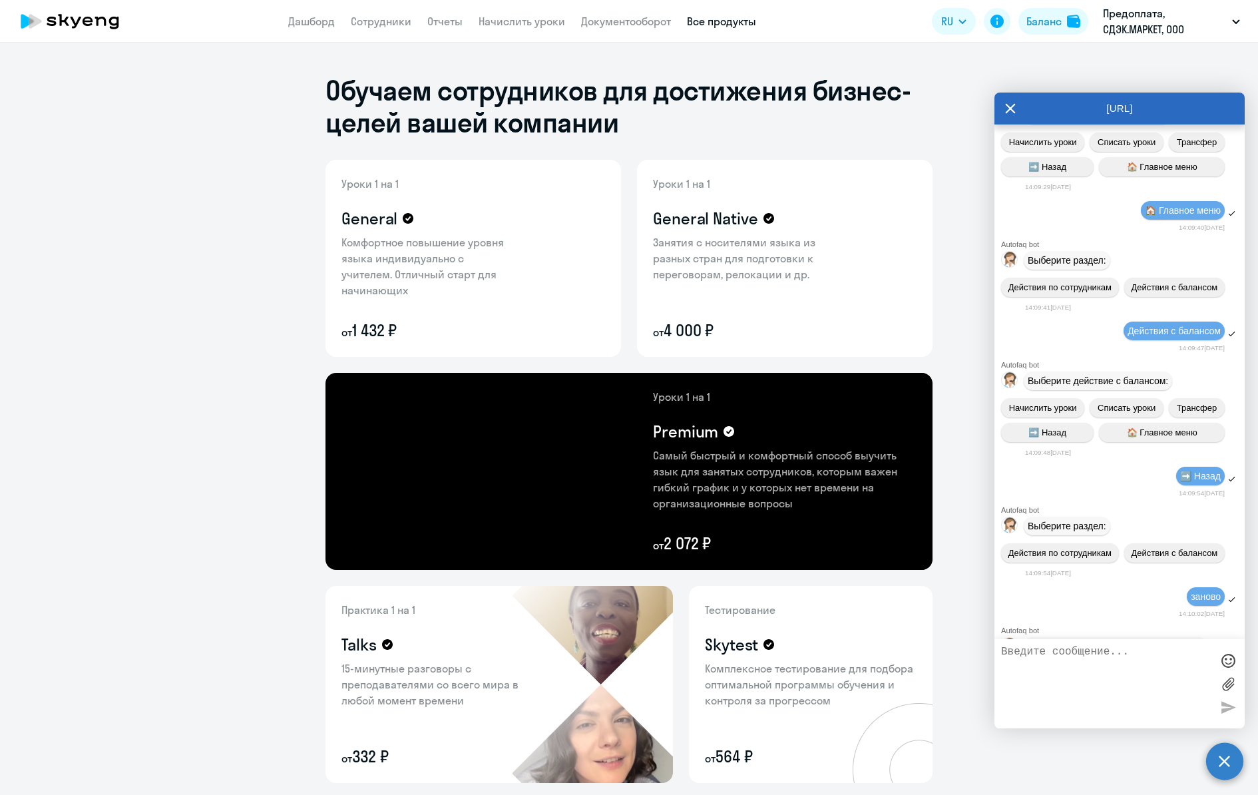
scroll to position [792, 0]
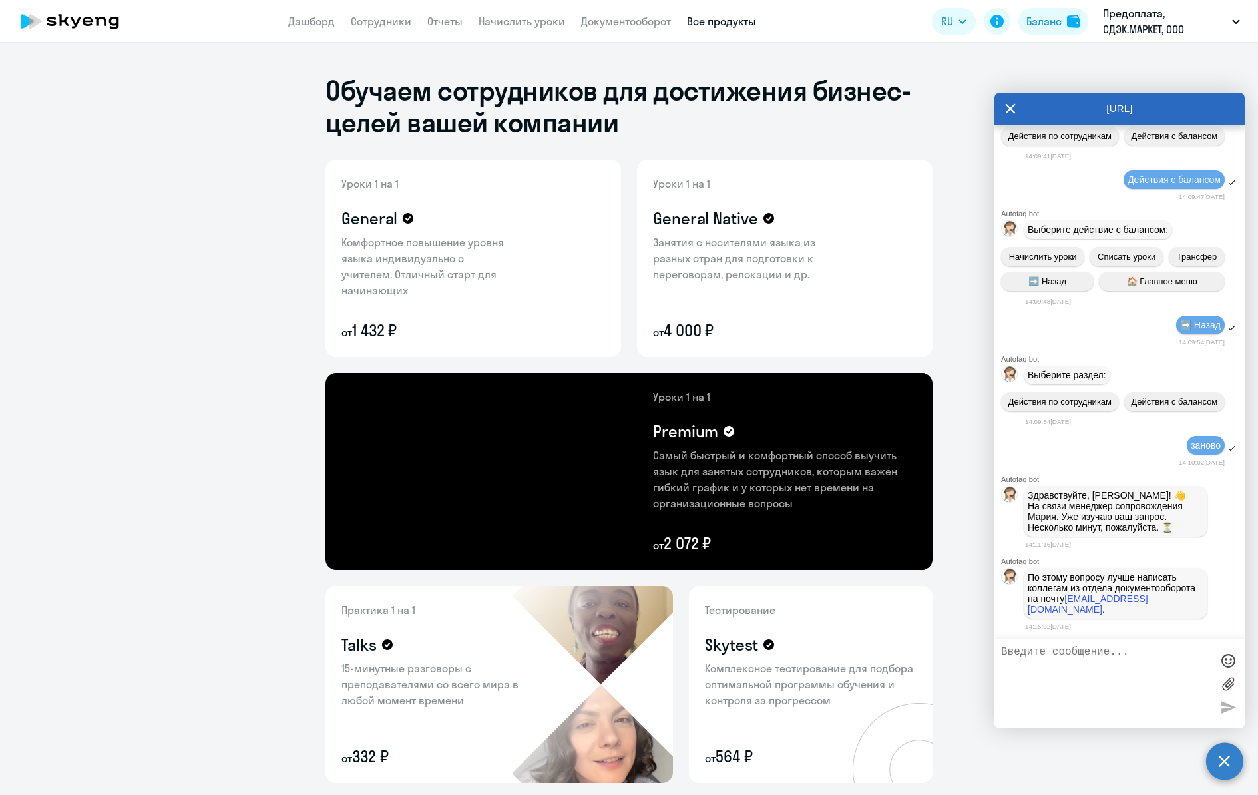
click at [1082, 659] on textarea at bounding box center [1106, 684] width 210 height 76
click at [1070, 658] on textarea at bounding box center [1106, 684] width 210 height 76
type textarea "позови менеджера"
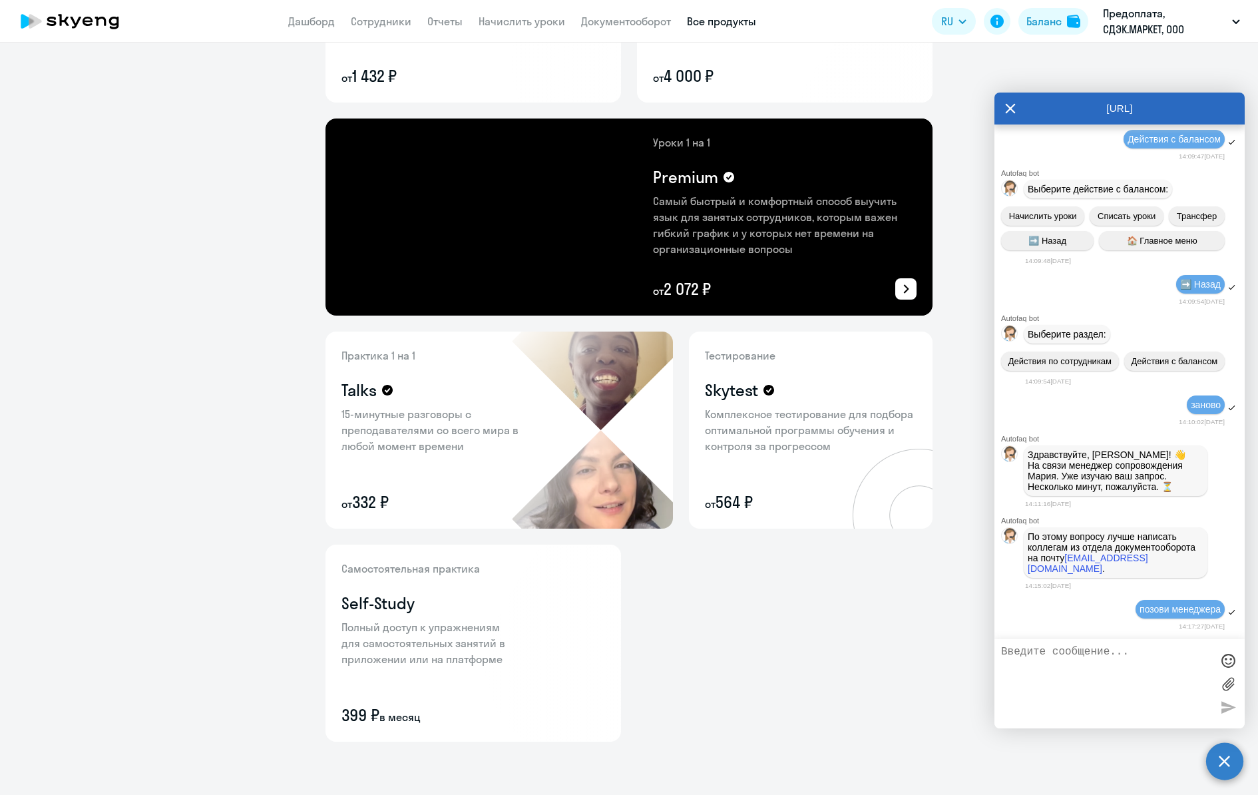
scroll to position [0, 0]
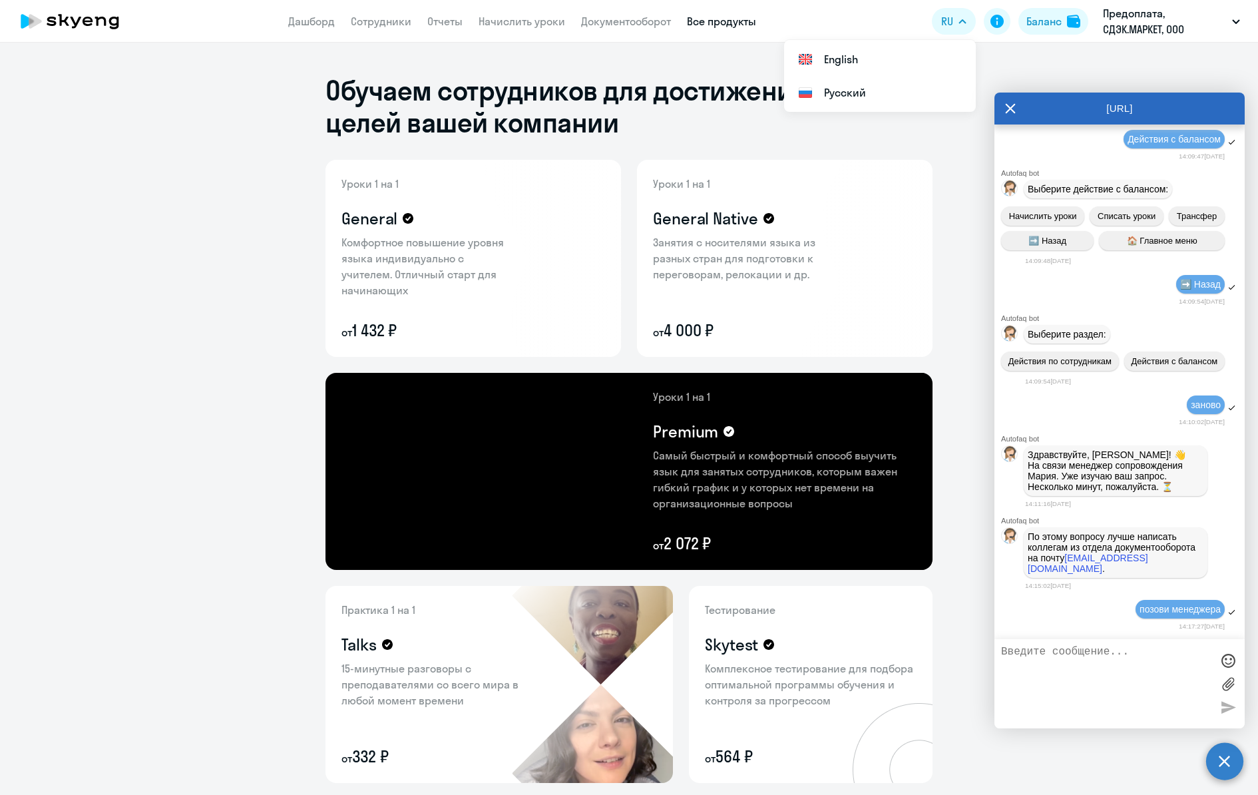
click at [961, 25] on button "RU" at bounding box center [954, 21] width 44 height 27
click at [1002, 23] on icon at bounding box center [997, 21] width 13 height 13
click at [396, 23] on link "Сотрудники" at bounding box center [381, 21] width 61 height 13
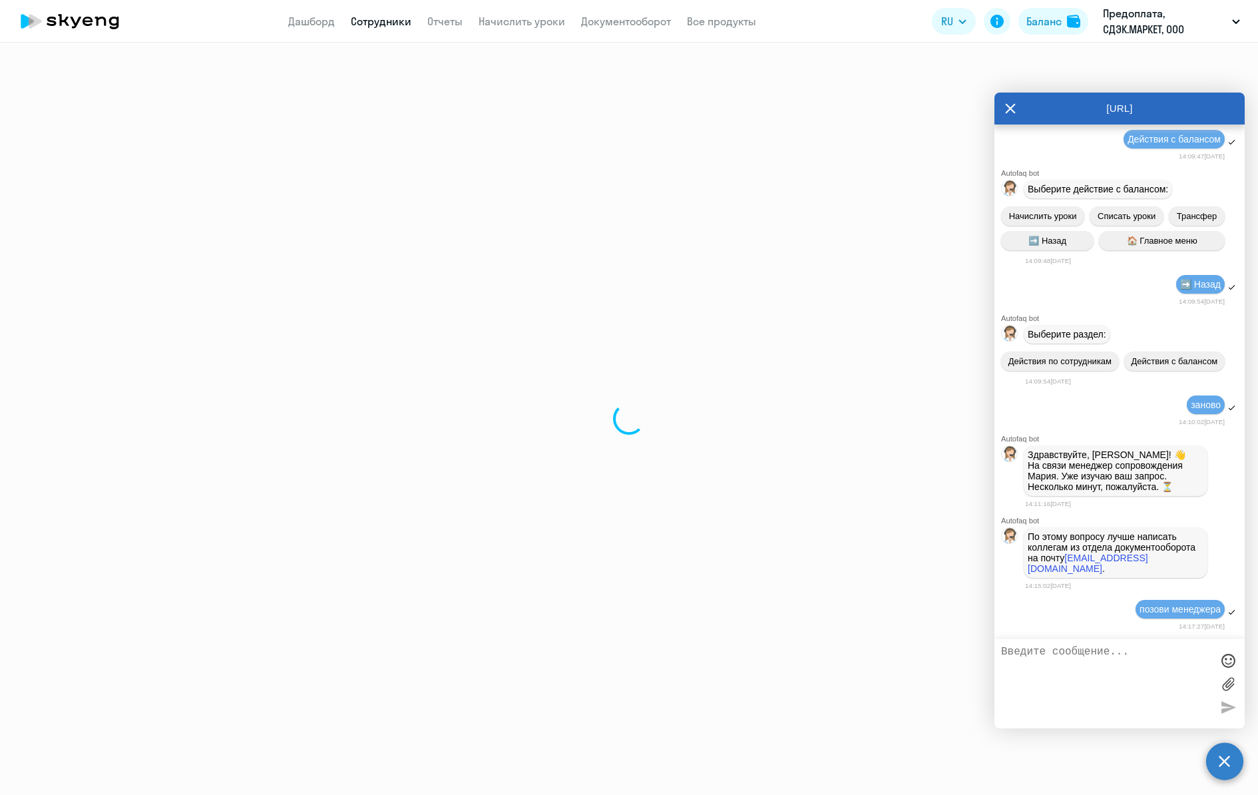
select select "30"
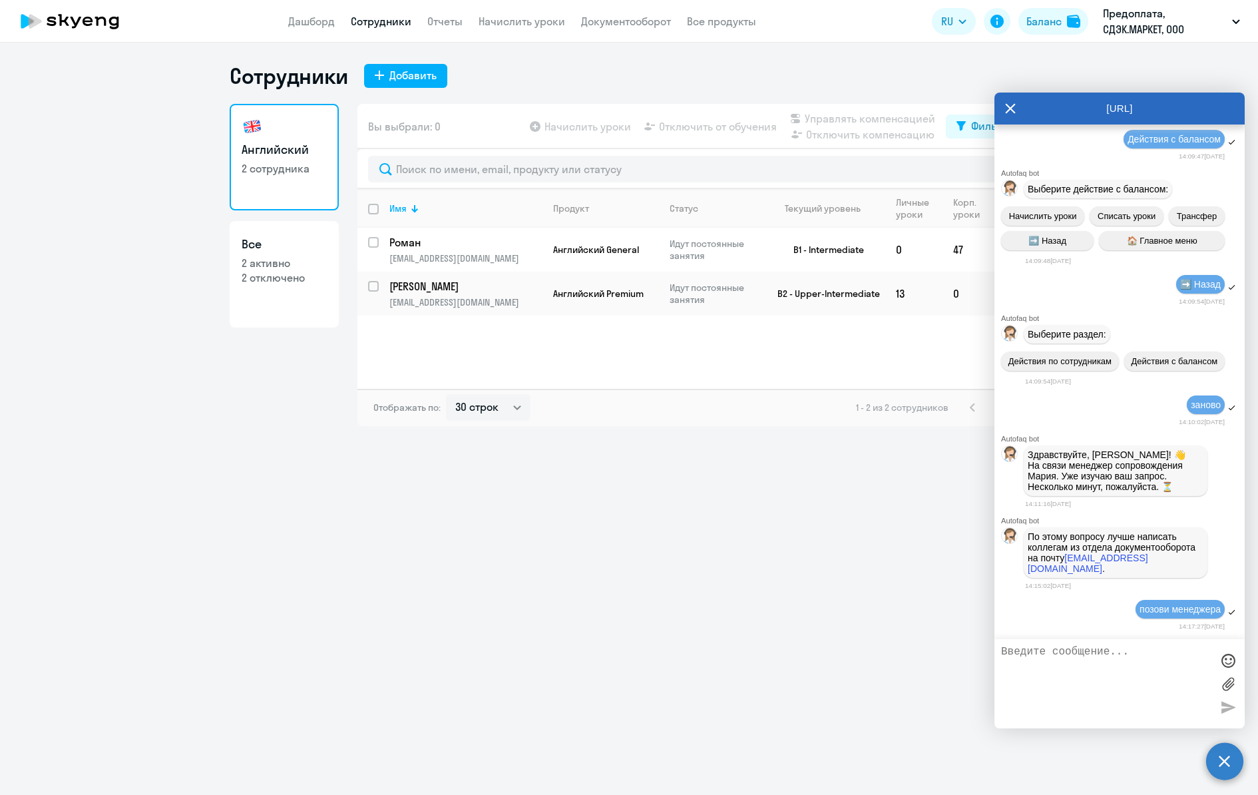
click at [1001, 105] on div "[URL]" at bounding box center [1120, 109] width 250 height 32
click at [1008, 105] on icon at bounding box center [1011, 109] width 10 height 10
